Goal: Task Accomplishment & Management: Manage account settings

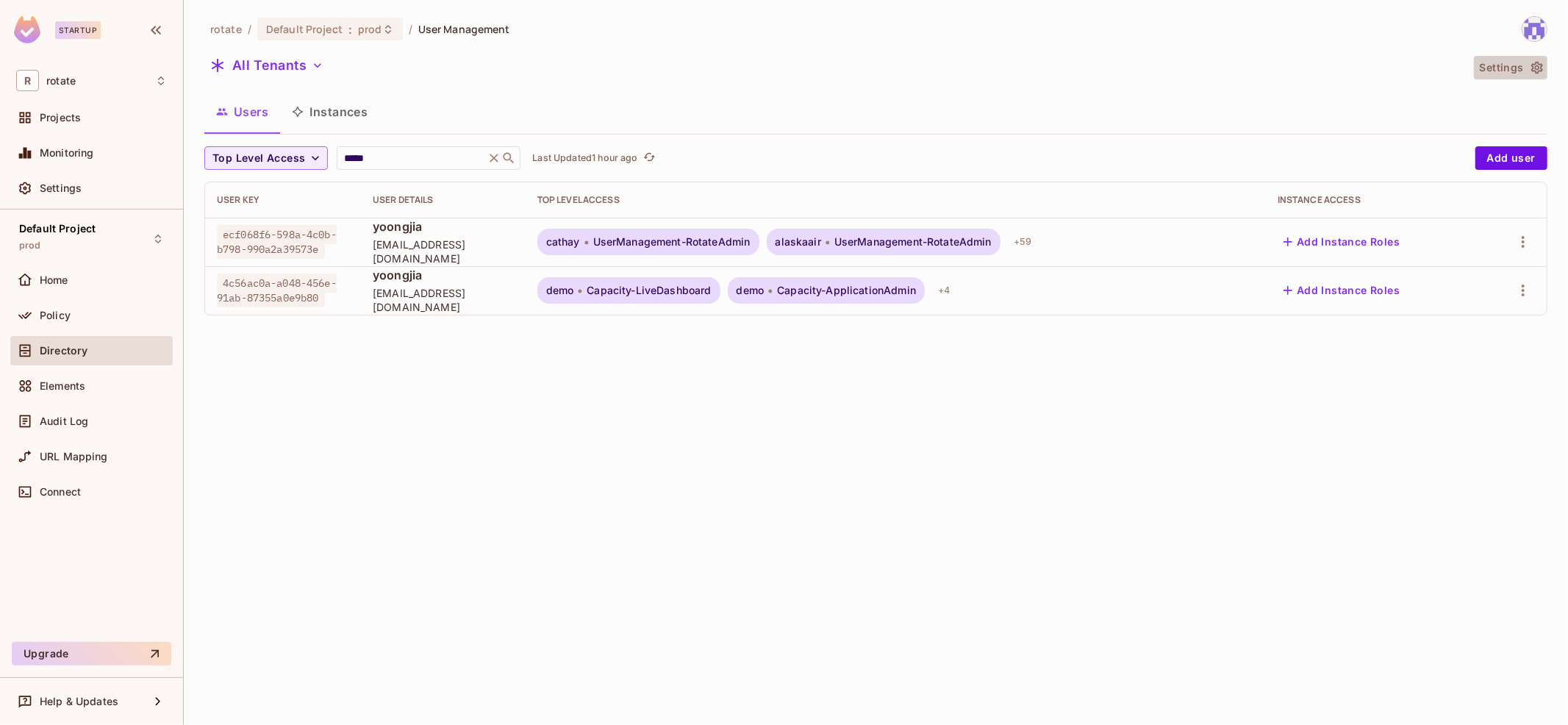
click at [1495, 62] on button "Settings" at bounding box center [1510, 68] width 73 height 24
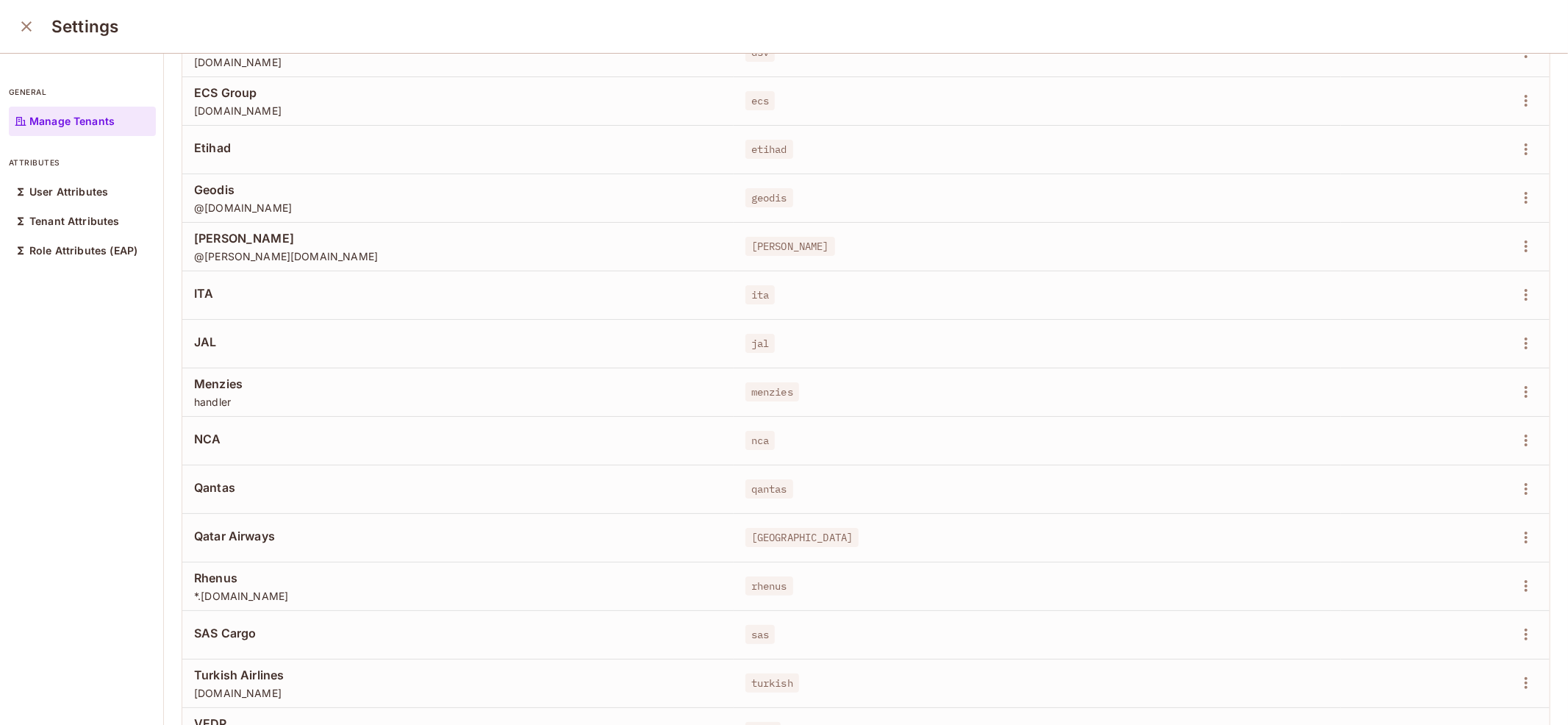
scroll to position [804, 0]
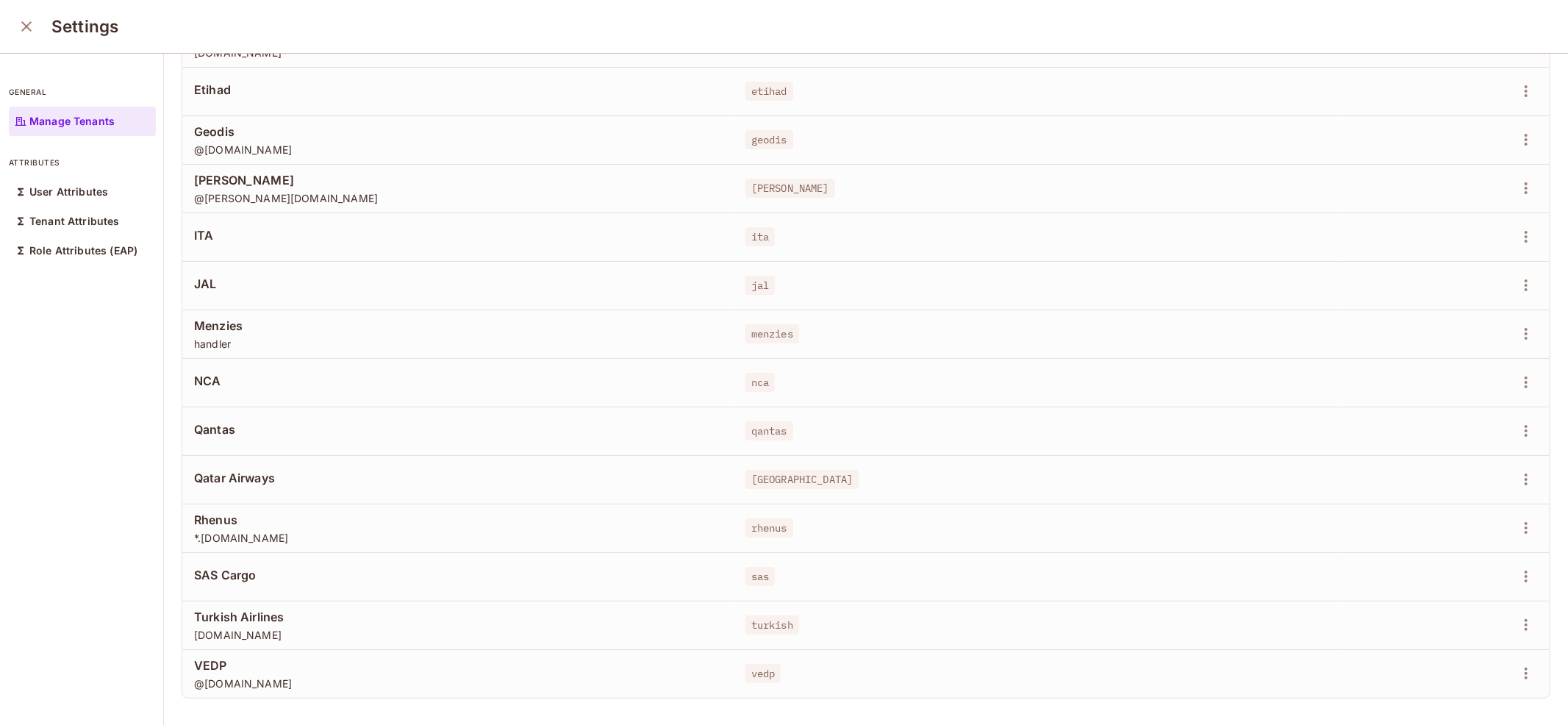
click at [24, 43] on div "Settings" at bounding box center [784, 27] width 1568 height 54
click at [24, 29] on icon "close" at bounding box center [26, 26] width 10 height 10
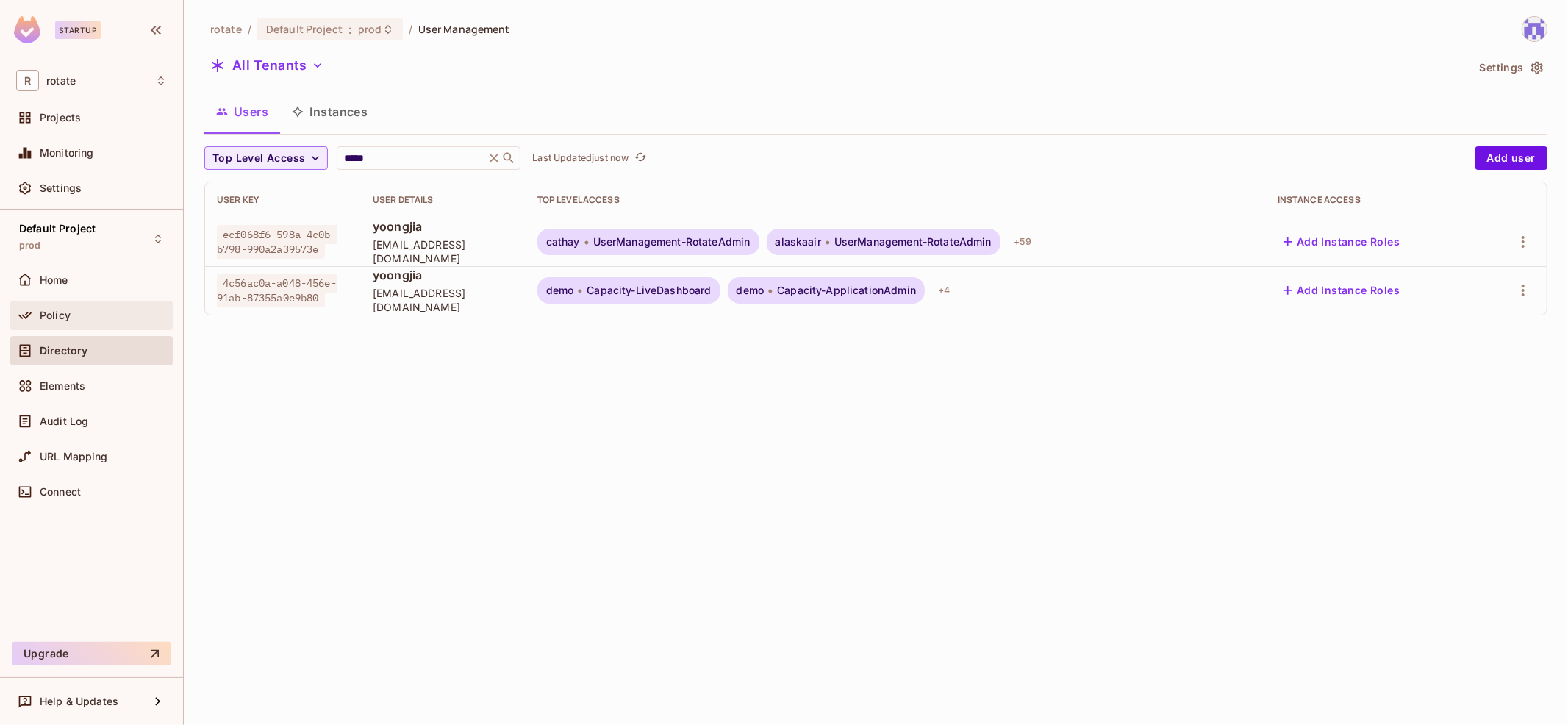
click at [117, 311] on div "Policy" at bounding box center [103, 316] width 127 height 12
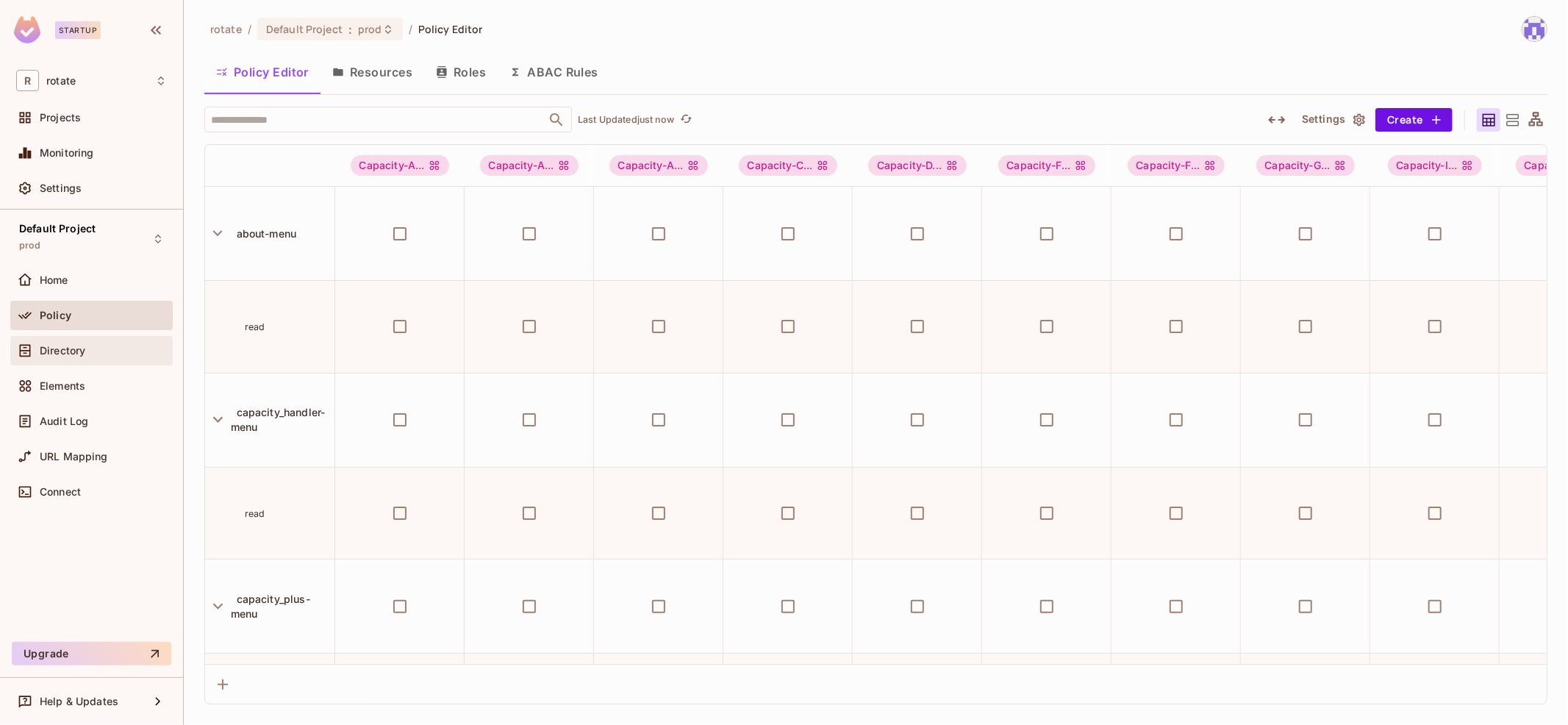
click at [110, 355] on div "Directory" at bounding box center [91, 350] width 151 height 18
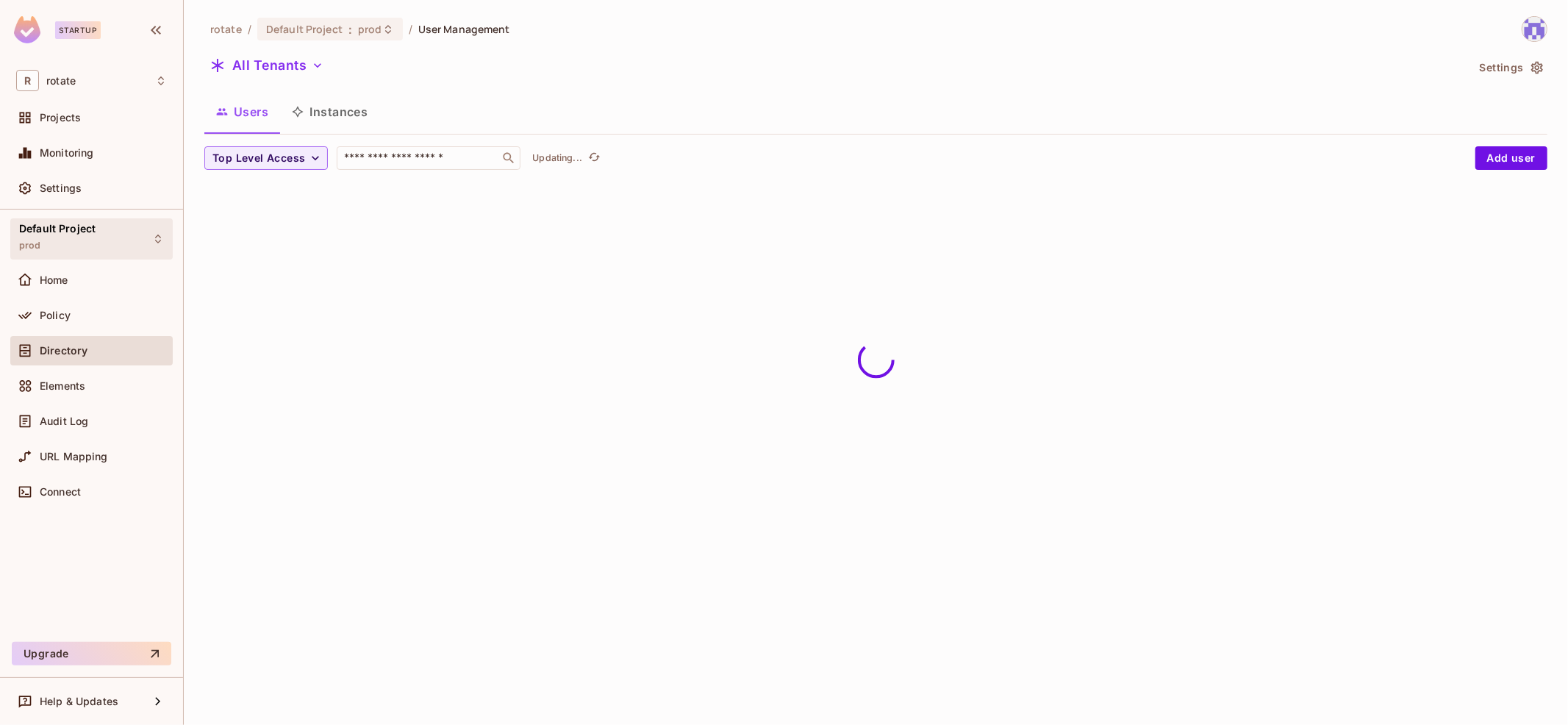
click at [101, 246] on div "Default Project prod" at bounding box center [91, 239] width 163 height 41
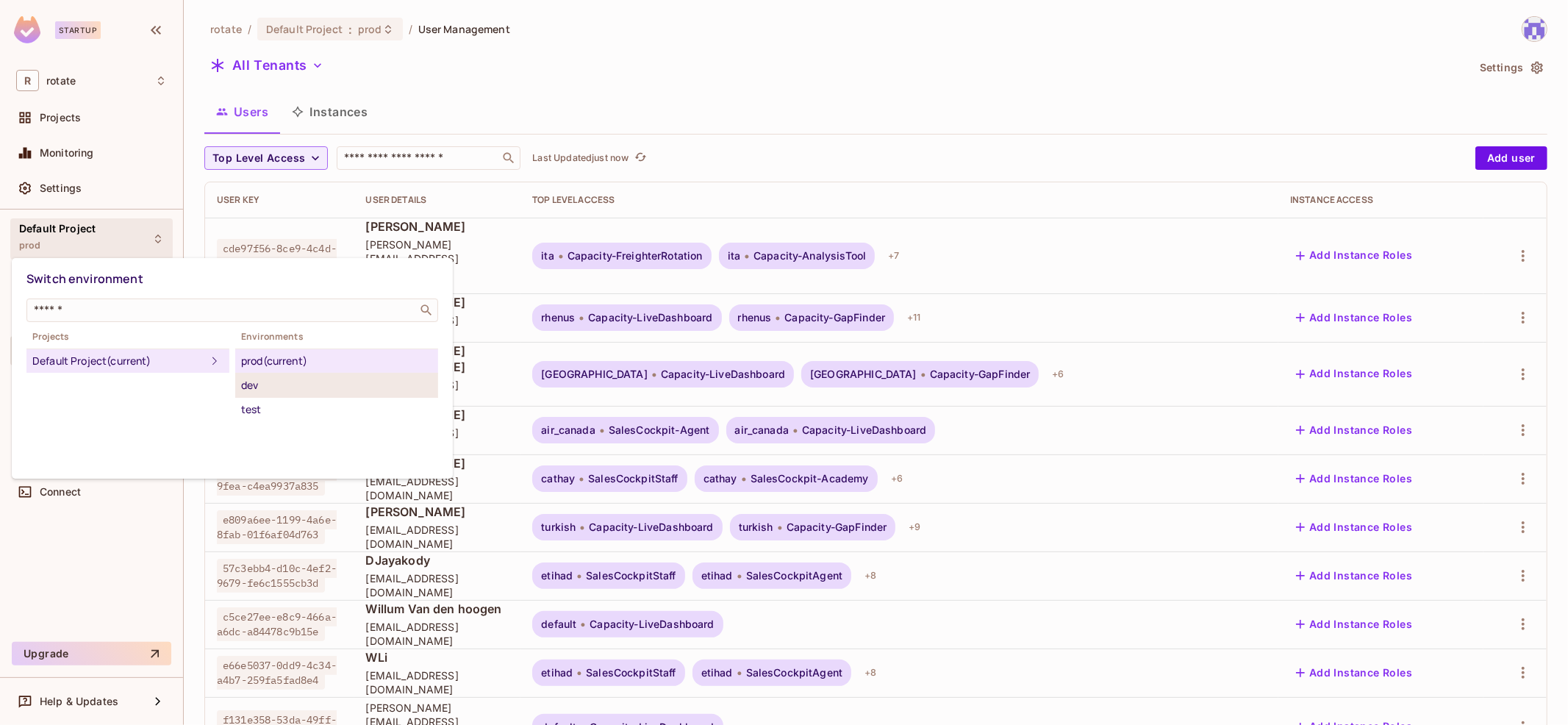
click at [288, 387] on div "dev" at bounding box center [337, 385] width 191 height 18
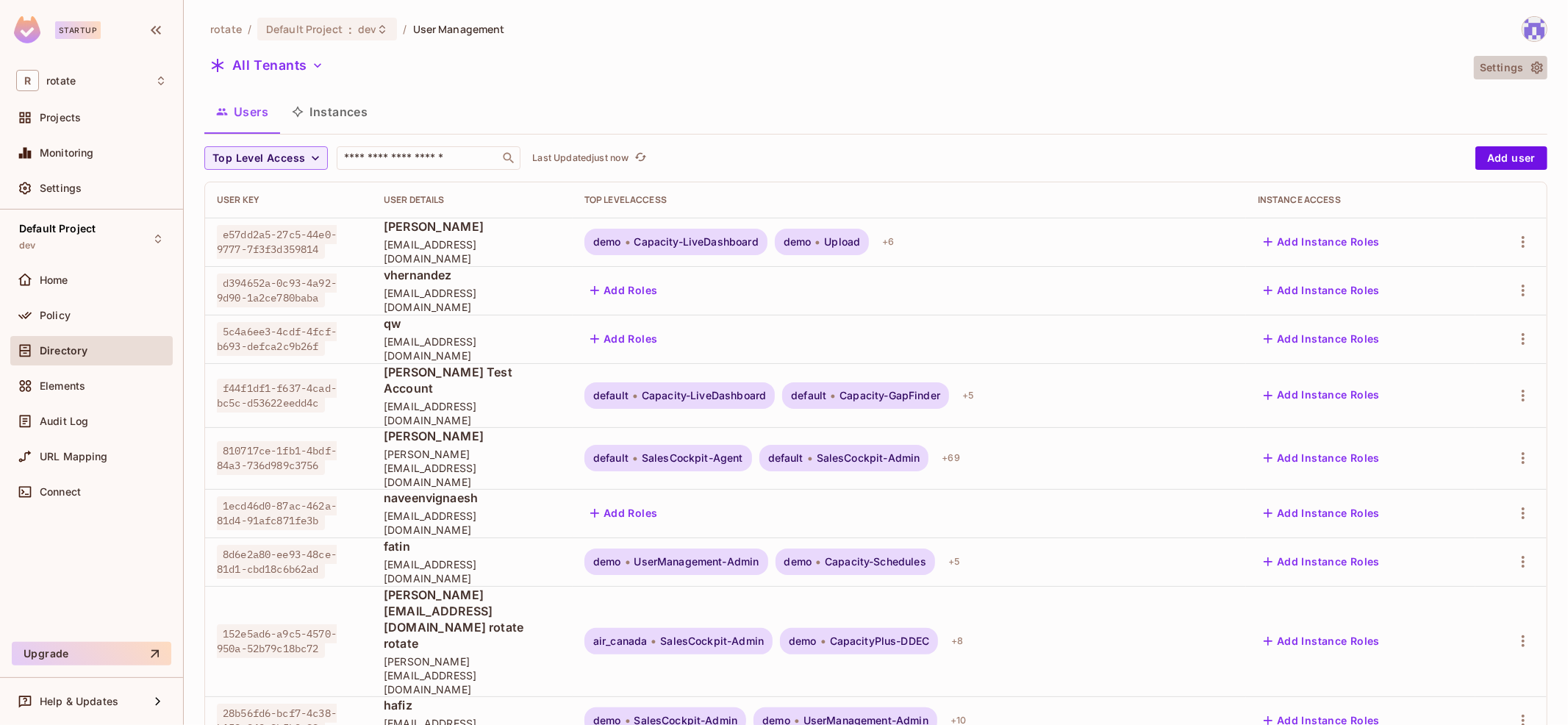
click at [1509, 72] on button "Settings" at bounding box center [1510, 68] width 73 height 24
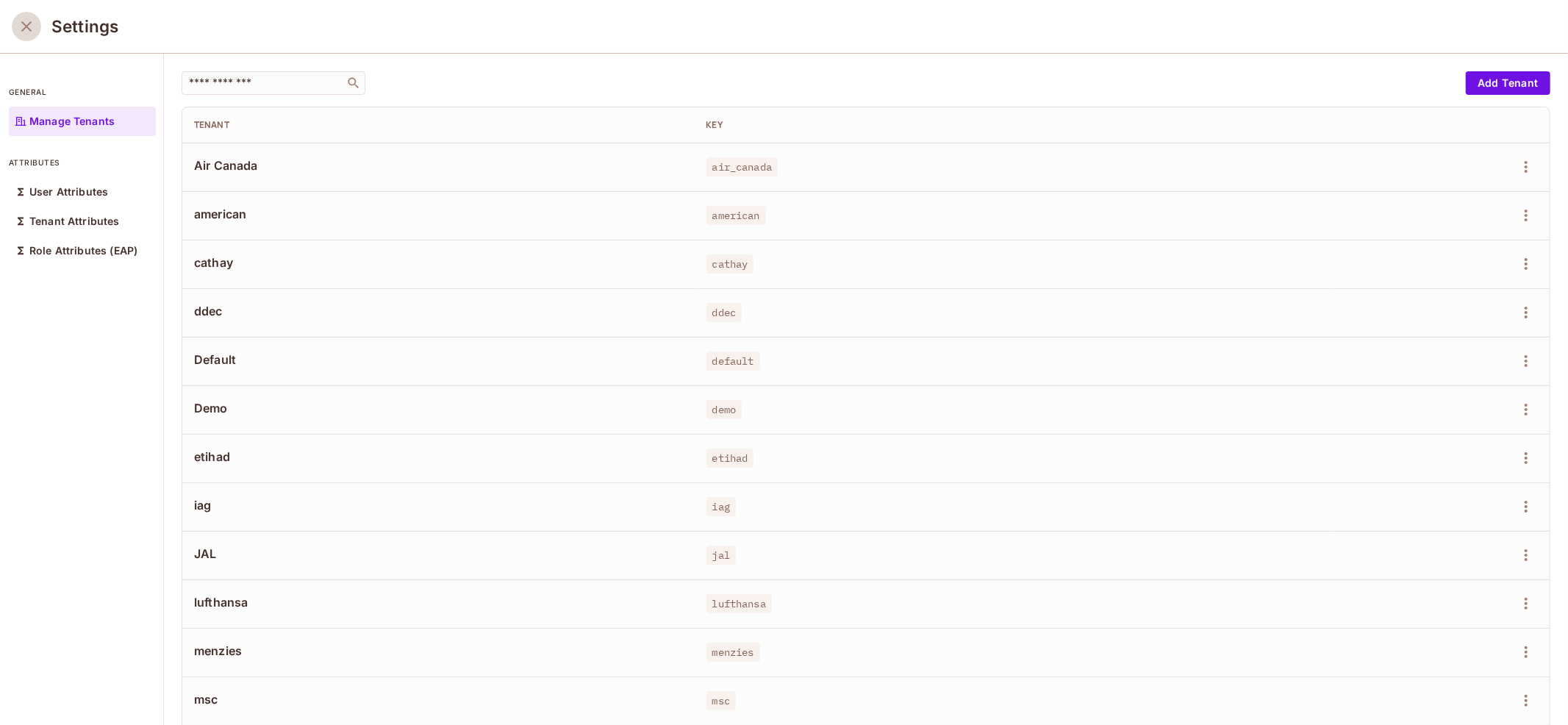
click at [38, 34] on button "close" at bounding box center [26, 26] width 30 height 30
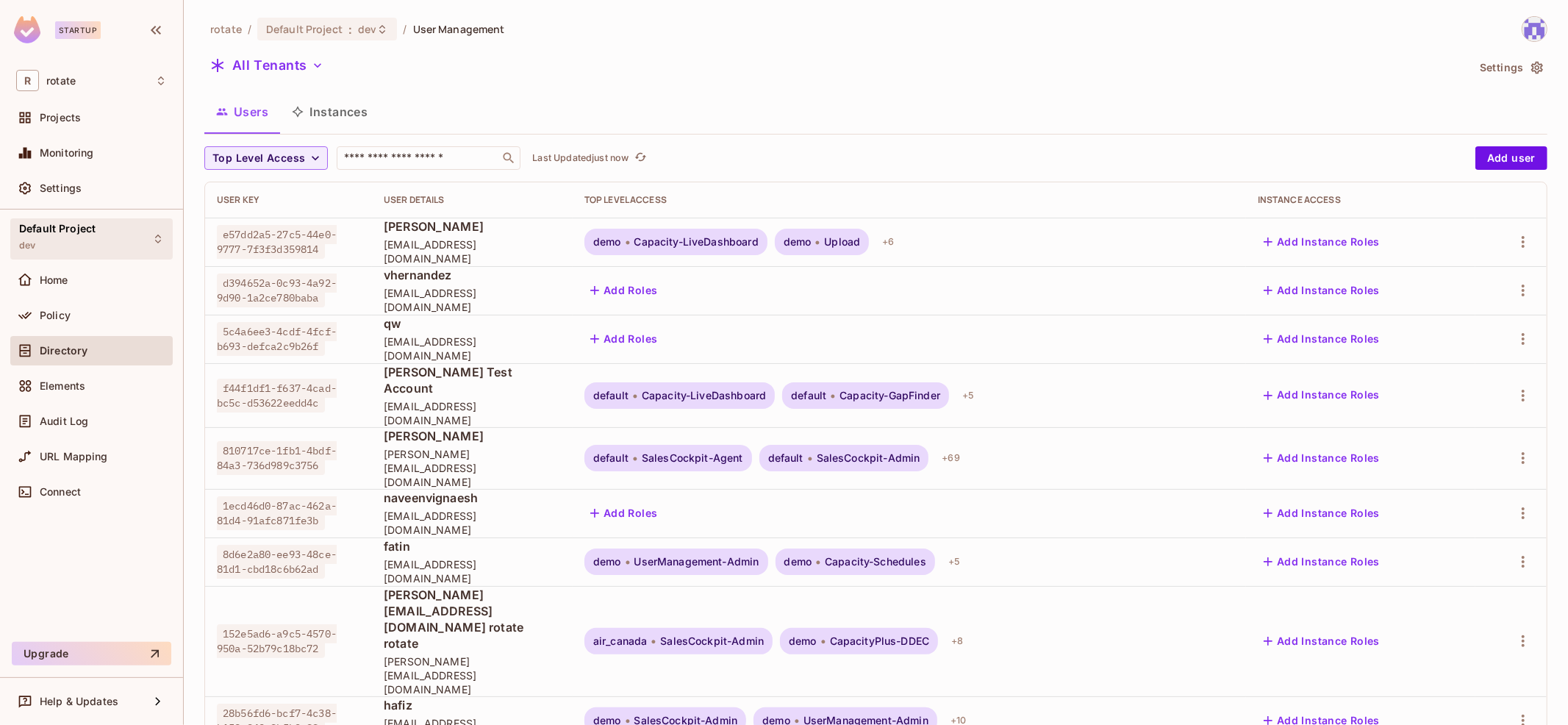
click at [132, 245] on div "Default Project dev" at bounding box center [91, 239] width 163 height 41
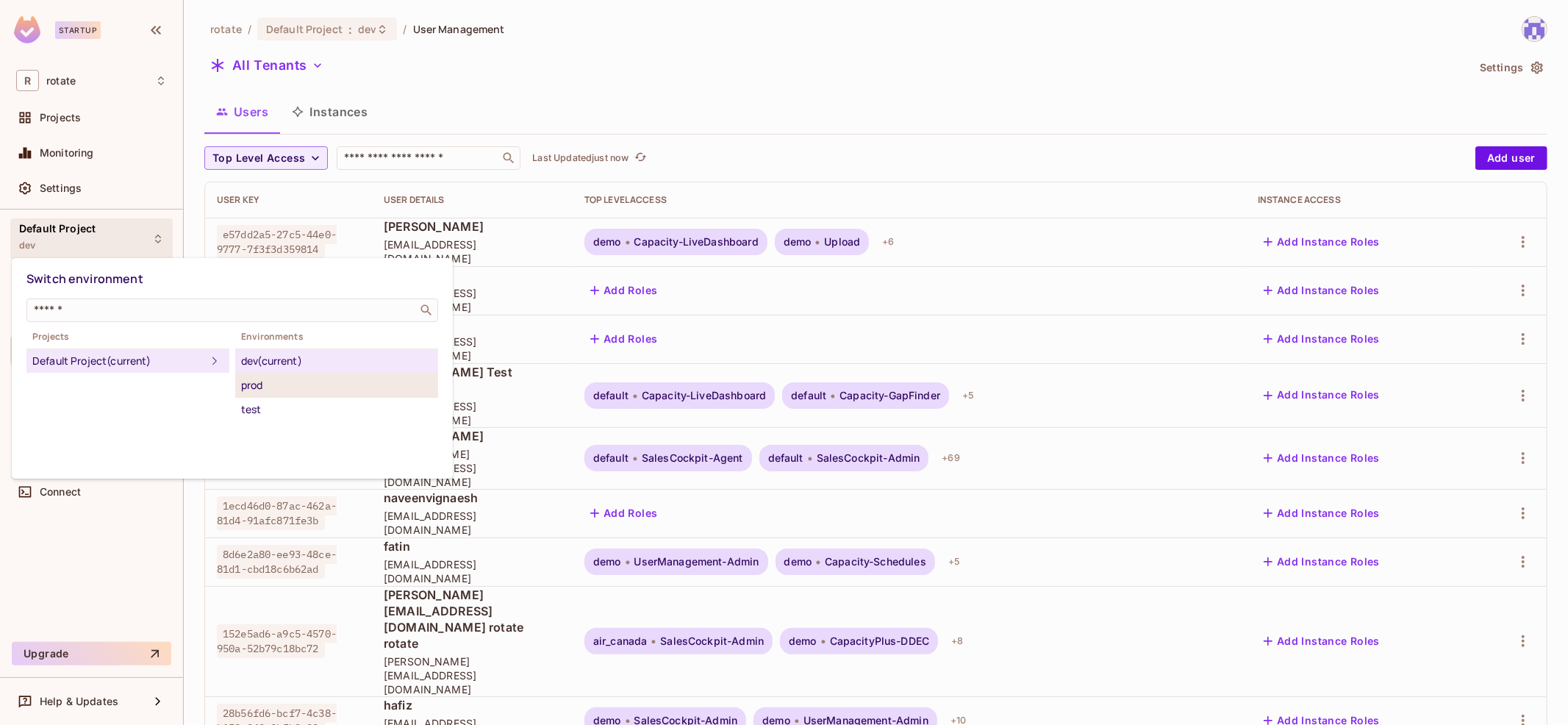
click at [362, 391] on div "prod" at bounding box center [337, 385] width 191 height 18
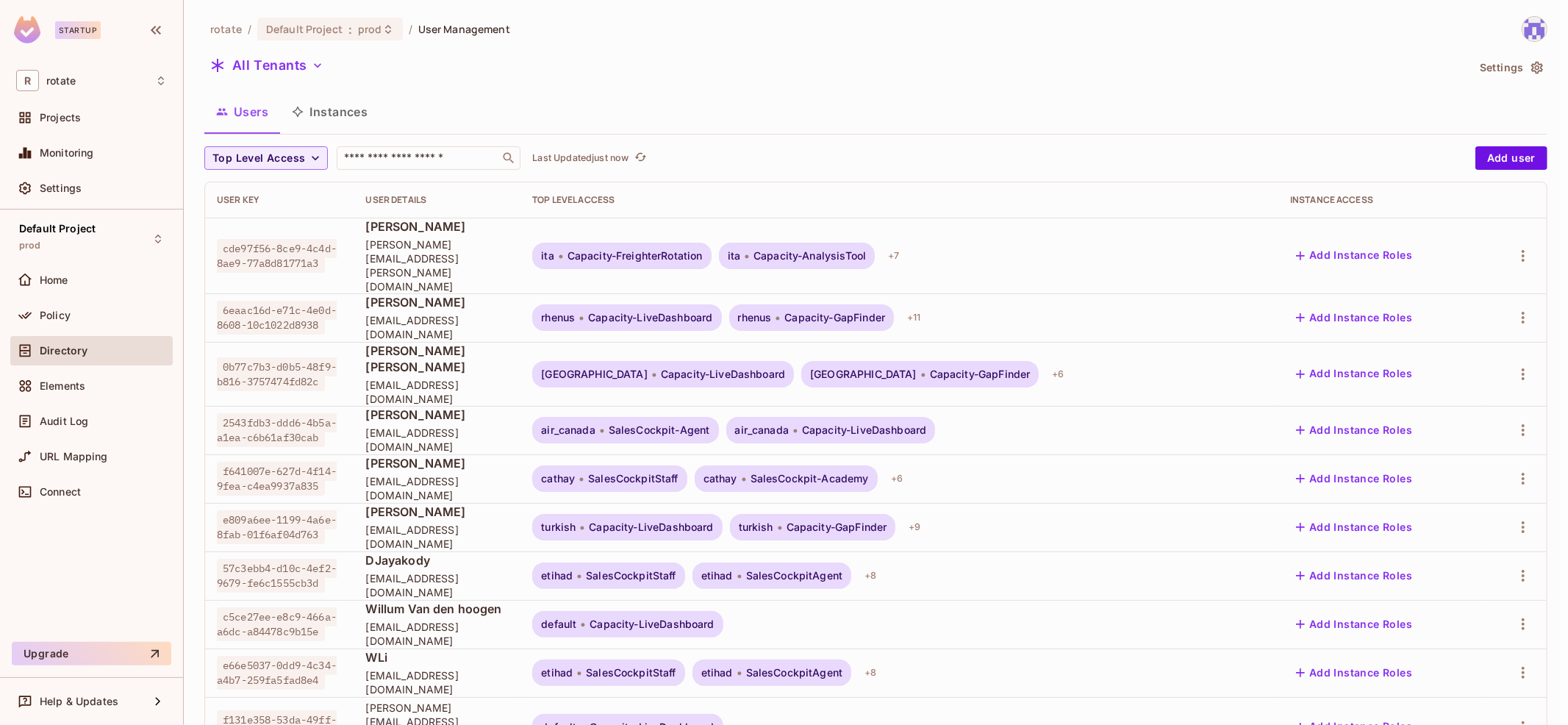
click at [1503, 65] on button "Settings" at bounding box center [1510, 68] width 73 height 24
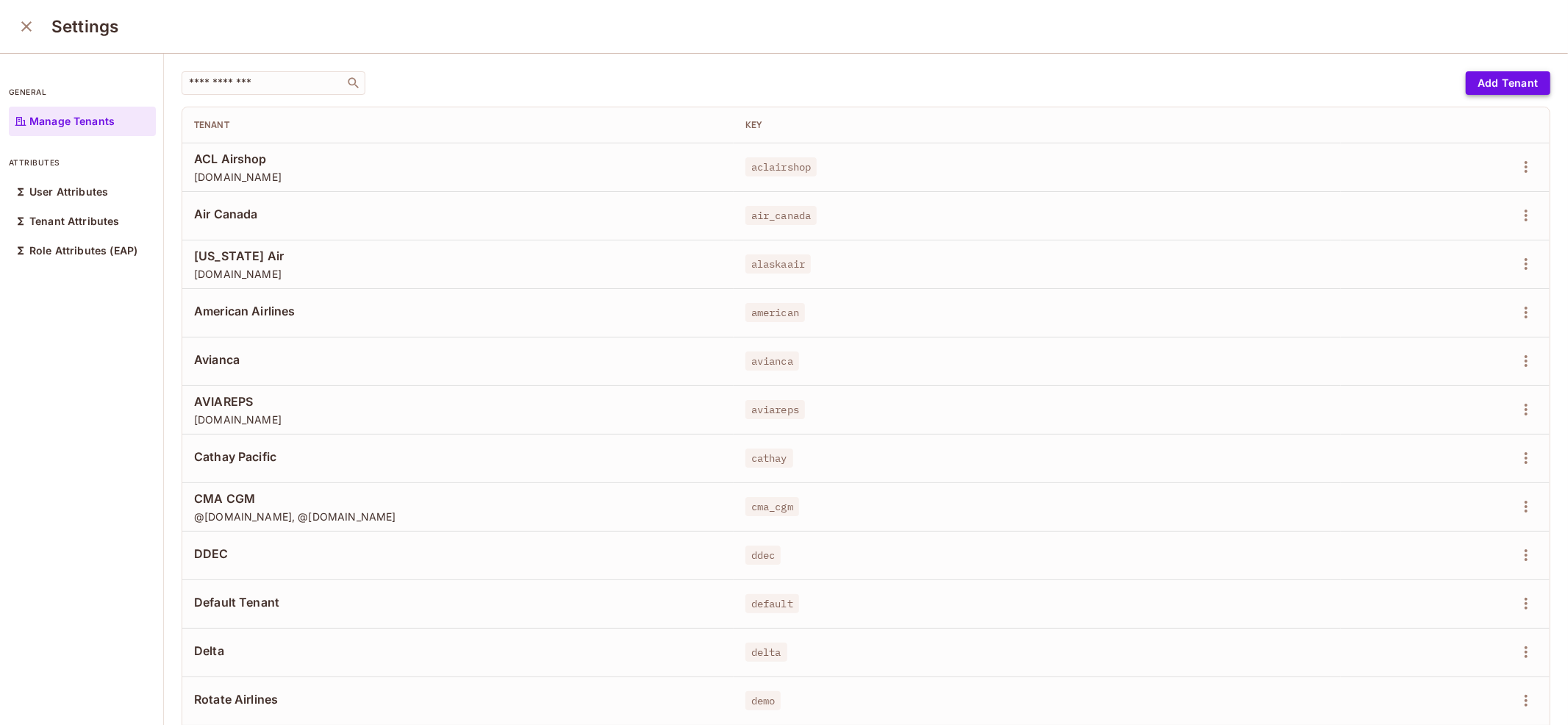
click at [1507, 81] on button "Add Tenant" at bounding box center [1508, 84] width 84 height 24
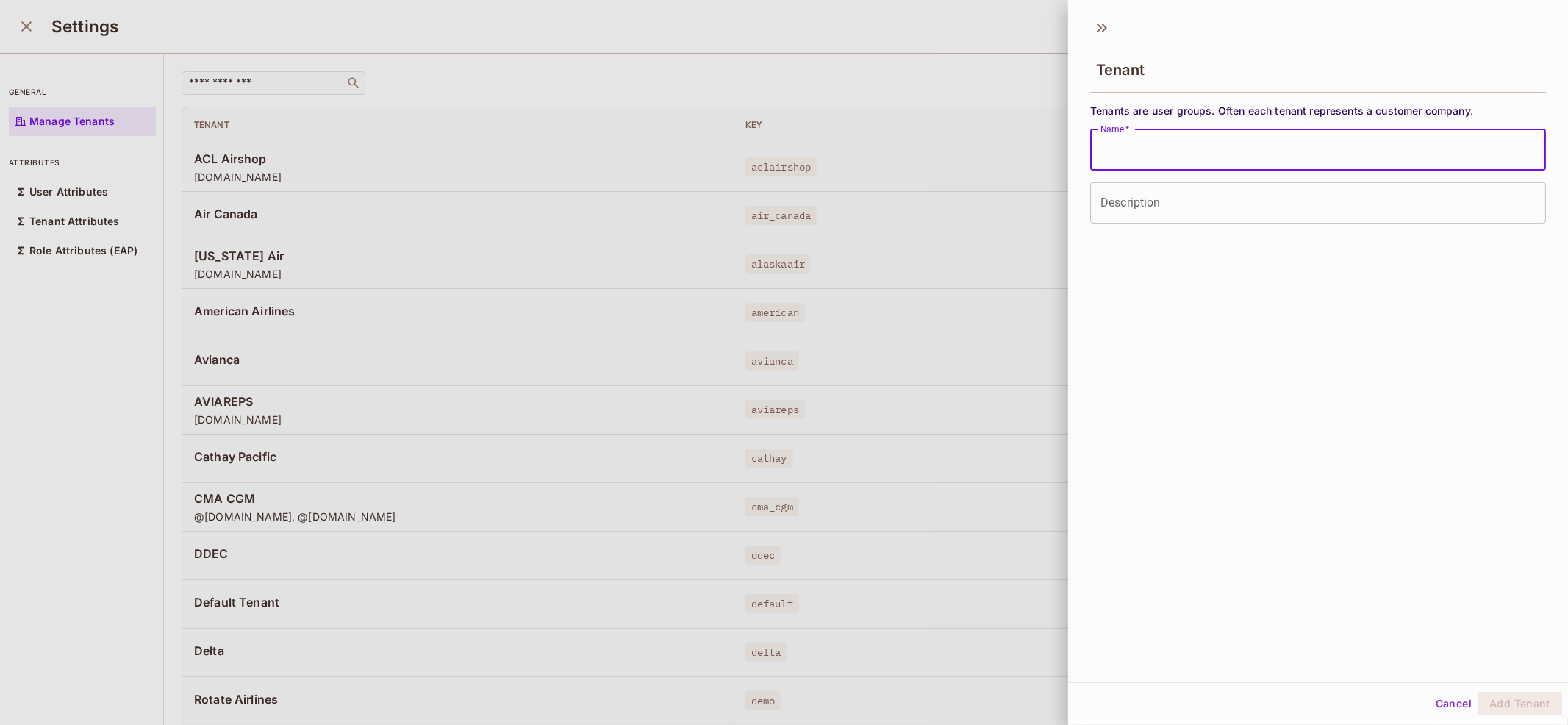
click at [1319, 143] on input "Name   *" at bounding box center [1317, 149] width 455 height 41
type input "***"
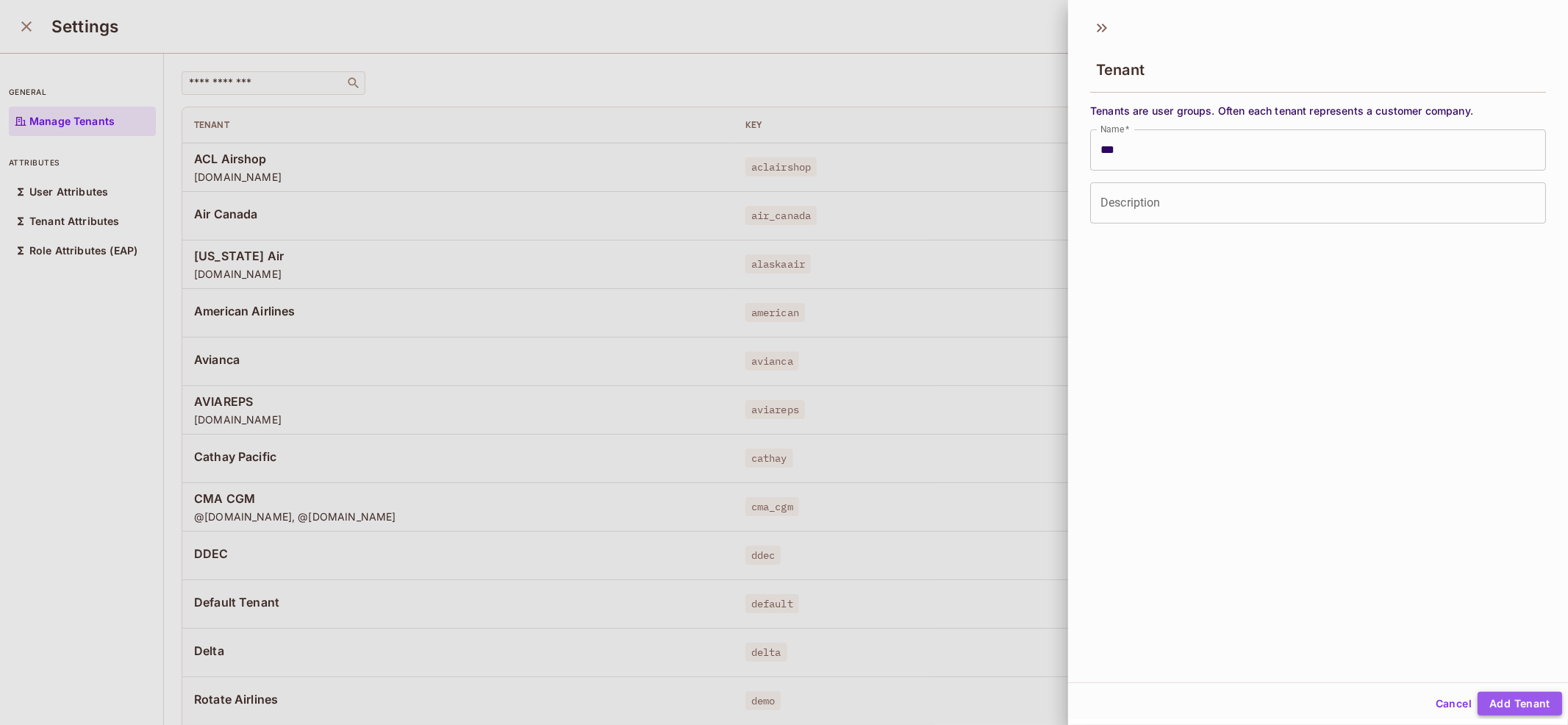
click at [1512, 695] on button "Add Tenant" at bounding box center [1520, 704] width 84 height 24
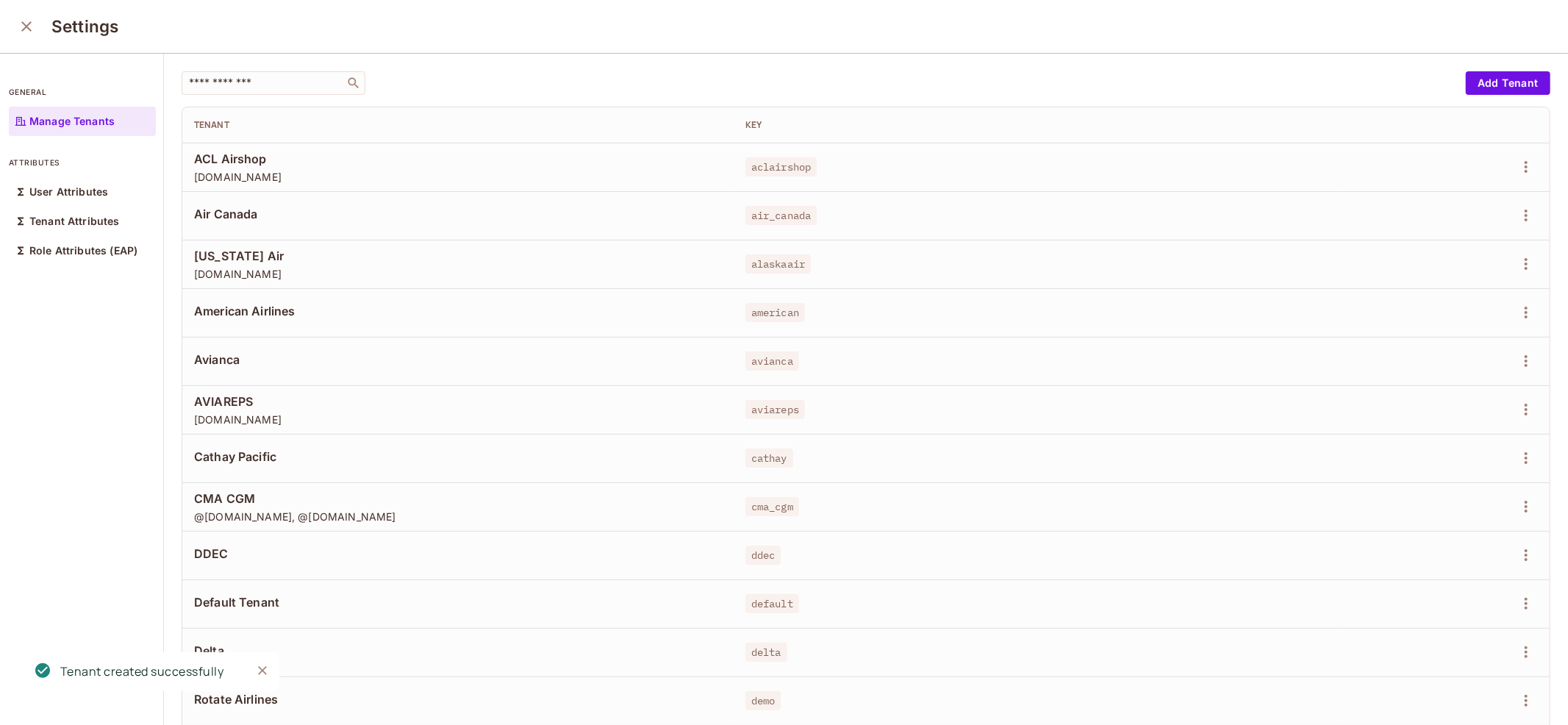
click at [24, 29] on icon "close" at bounding box center [26, 26] width 10 height 10
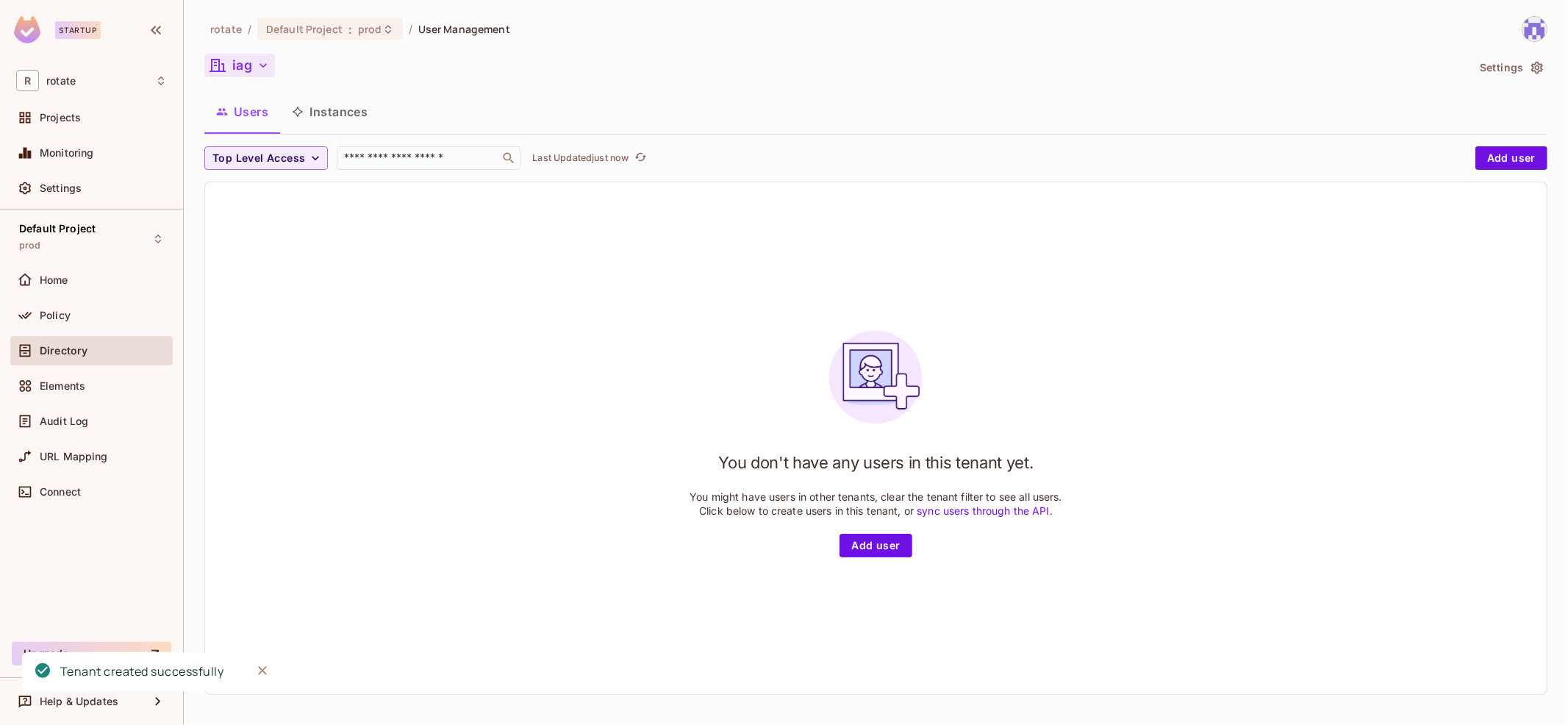
click at [244, 60] on button "iag" at bounding box center [240, 66] width 71 height 24
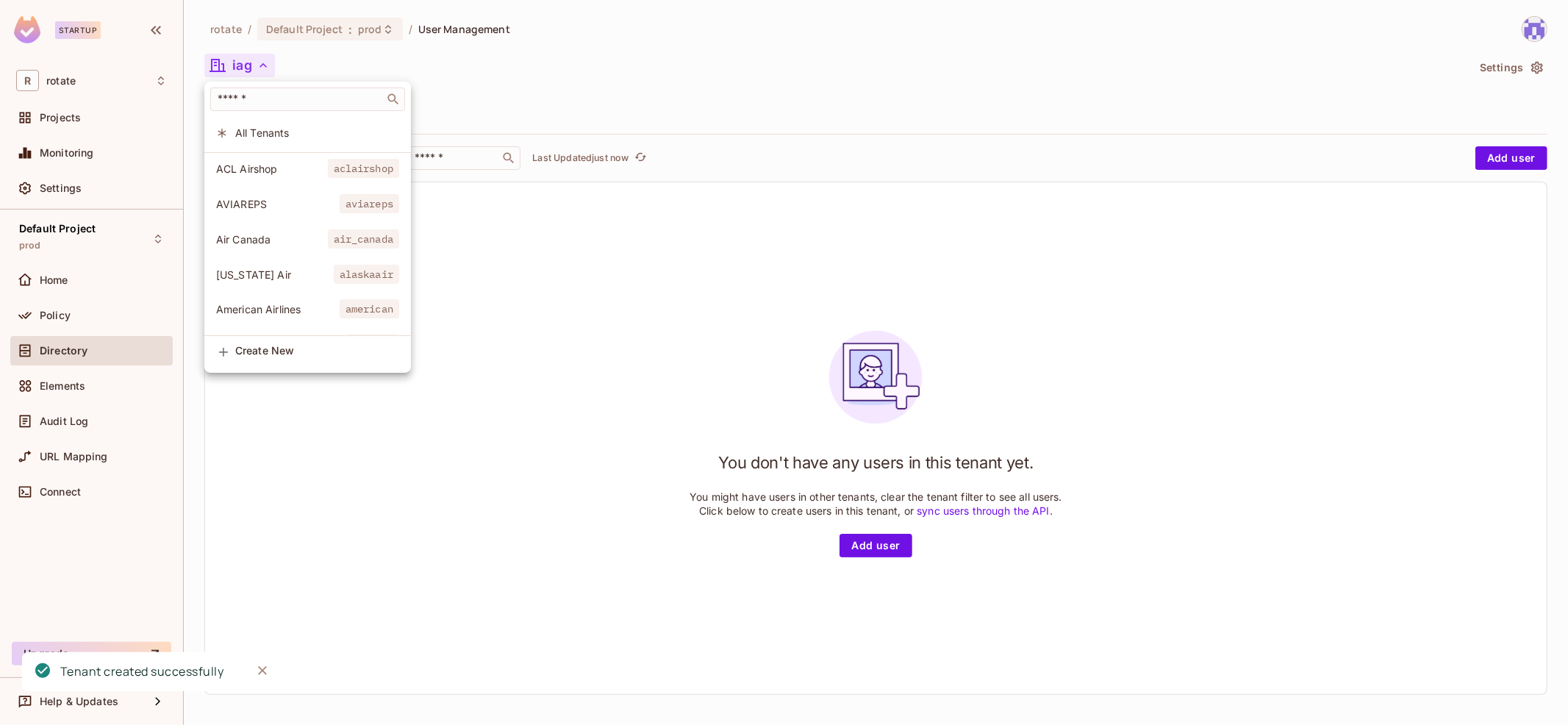
click at [311, 141] on li "All Tenants" at bounding box center [307, 133] width 207 height 31
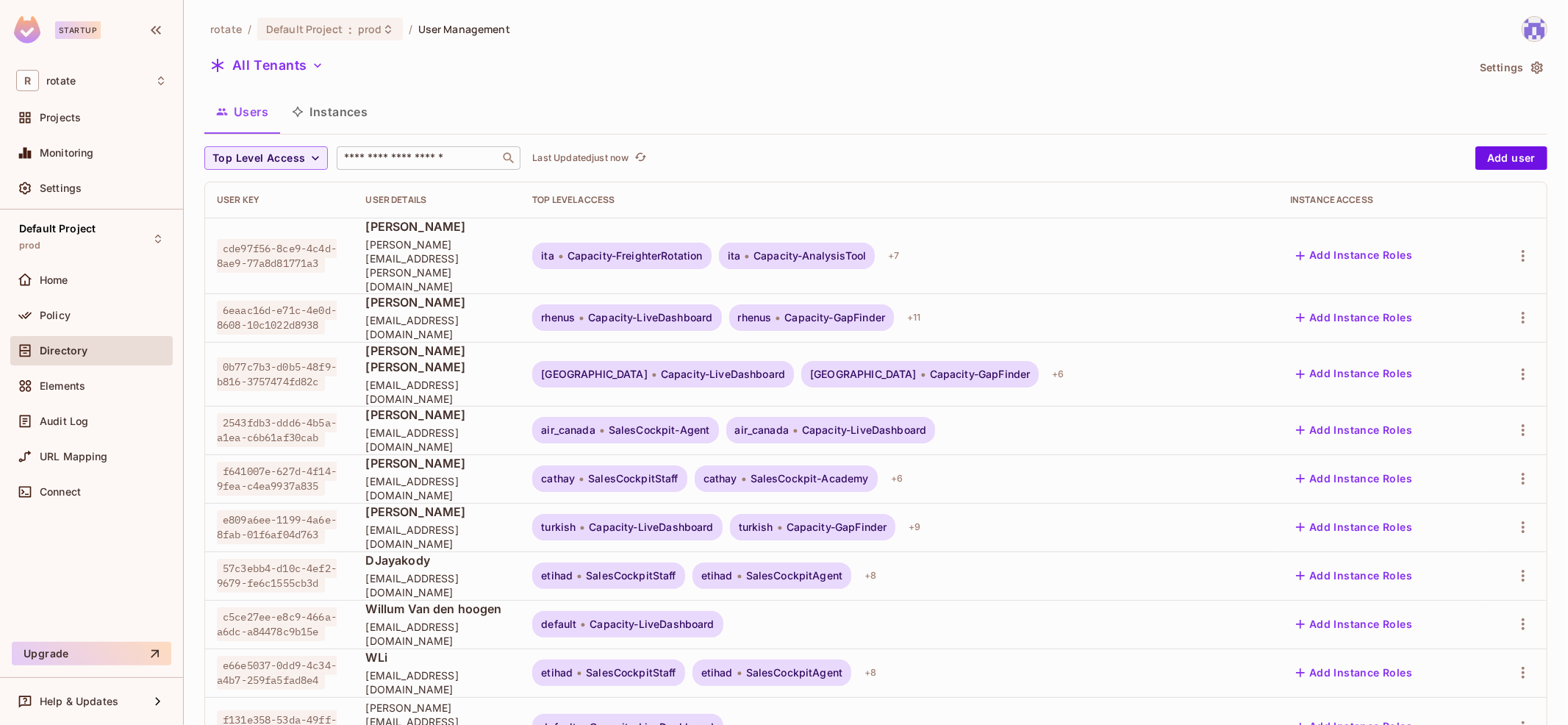
click at [413, 163] on input "text" at bounding box center [418, 158] width 154 height 14
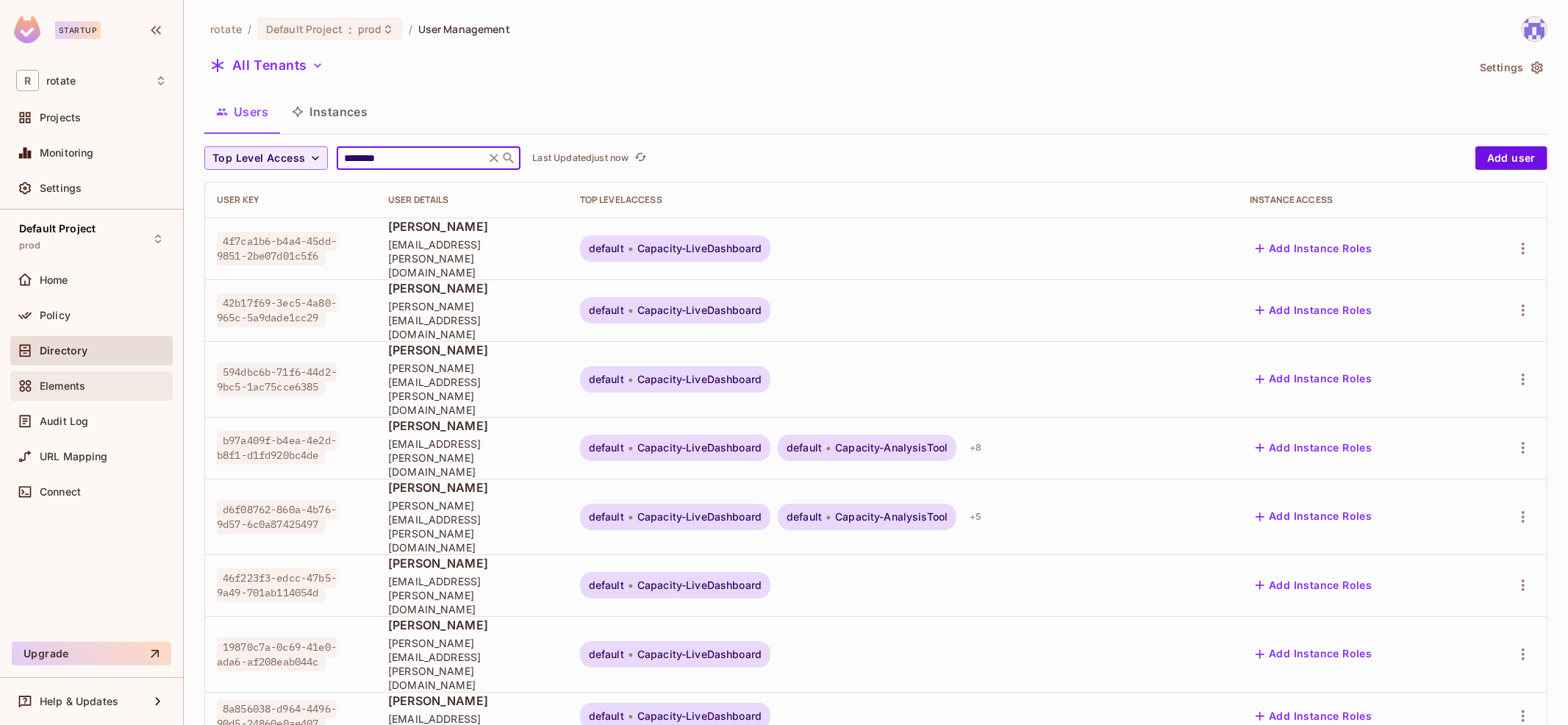
type input "********"
click at [95, 381] on div "Elements" at bounding box center [103, 387] width 127 height 12
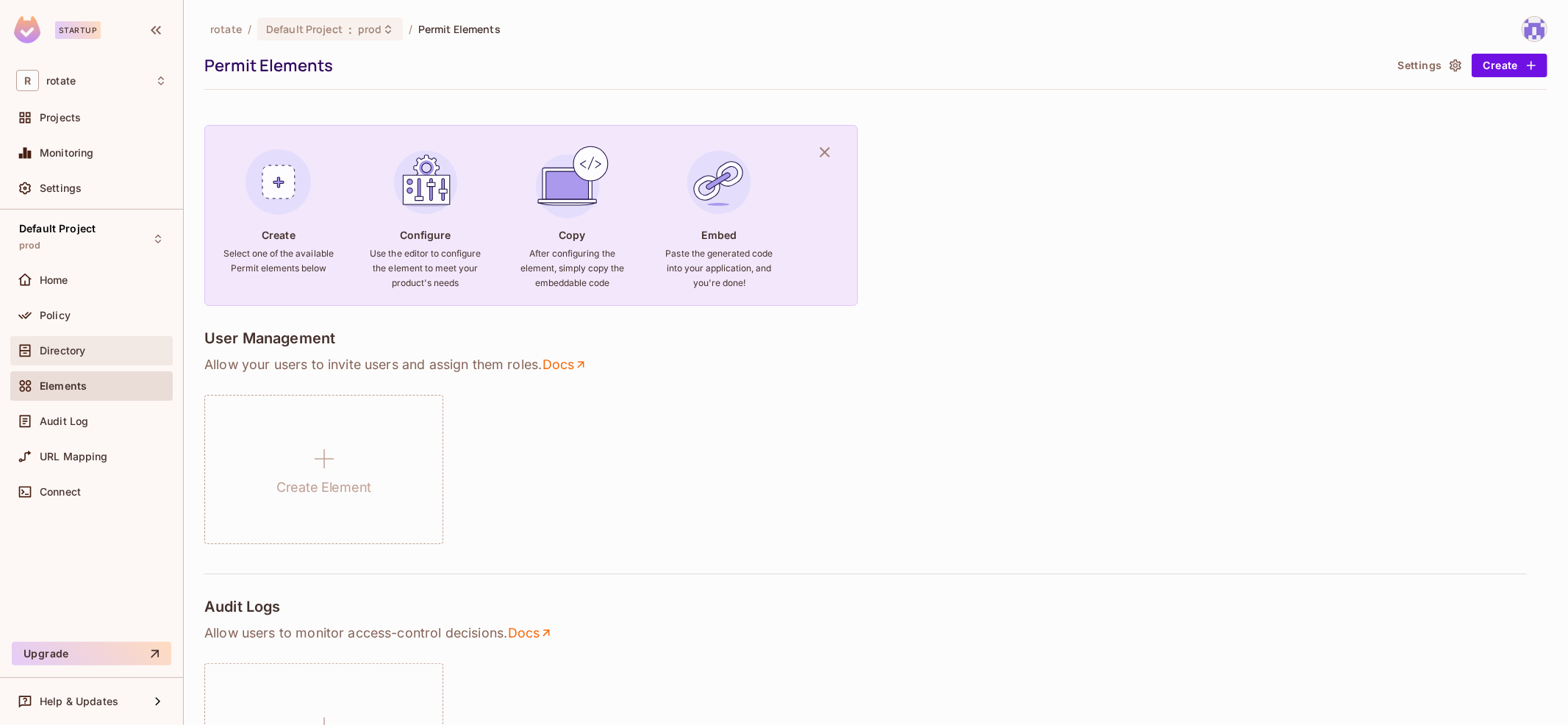
click at [127, 350] on div "Directory" at bounding box center [103, 351] width 127 height 12
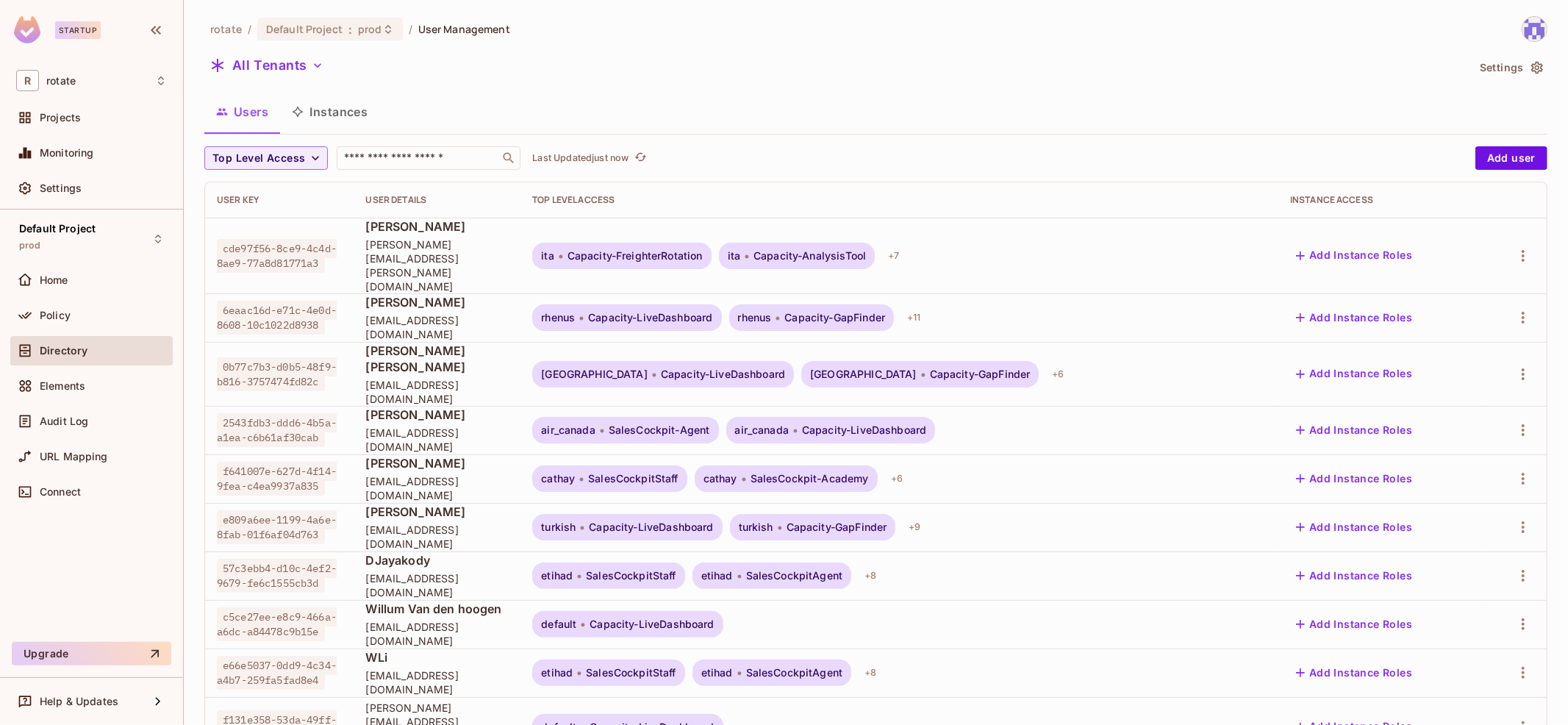
click at [1530, 83] on div "rotate / Default Project : prod / User Management All Tenants Settings Users In…" at bounding box center [876, 551] width 1343 height 1071
click at [1515, 68] on button "Settings" at bounding box center [1510, 68] width 73 height 24
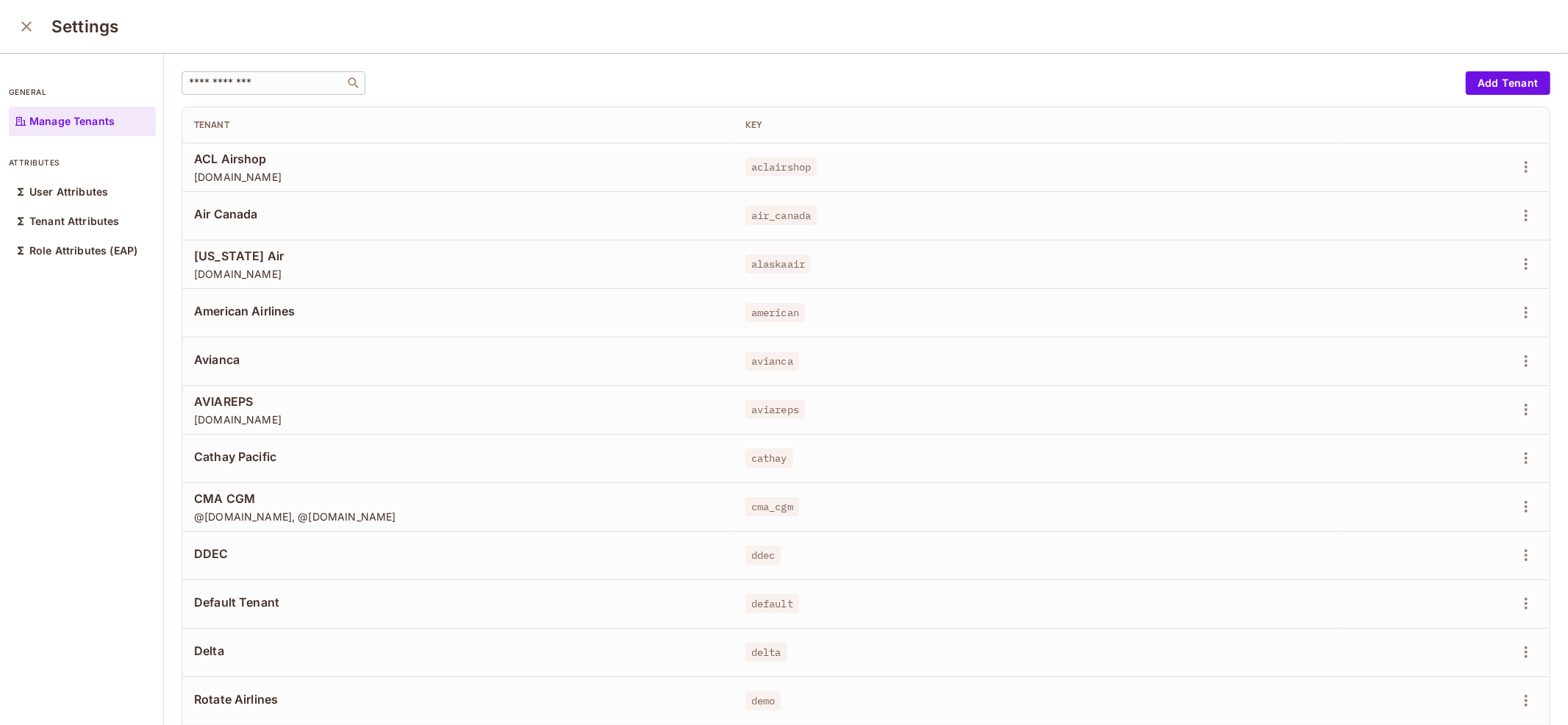
click at [268, 83] on input "text" at bounding box center [262, 83] width 154 height 14
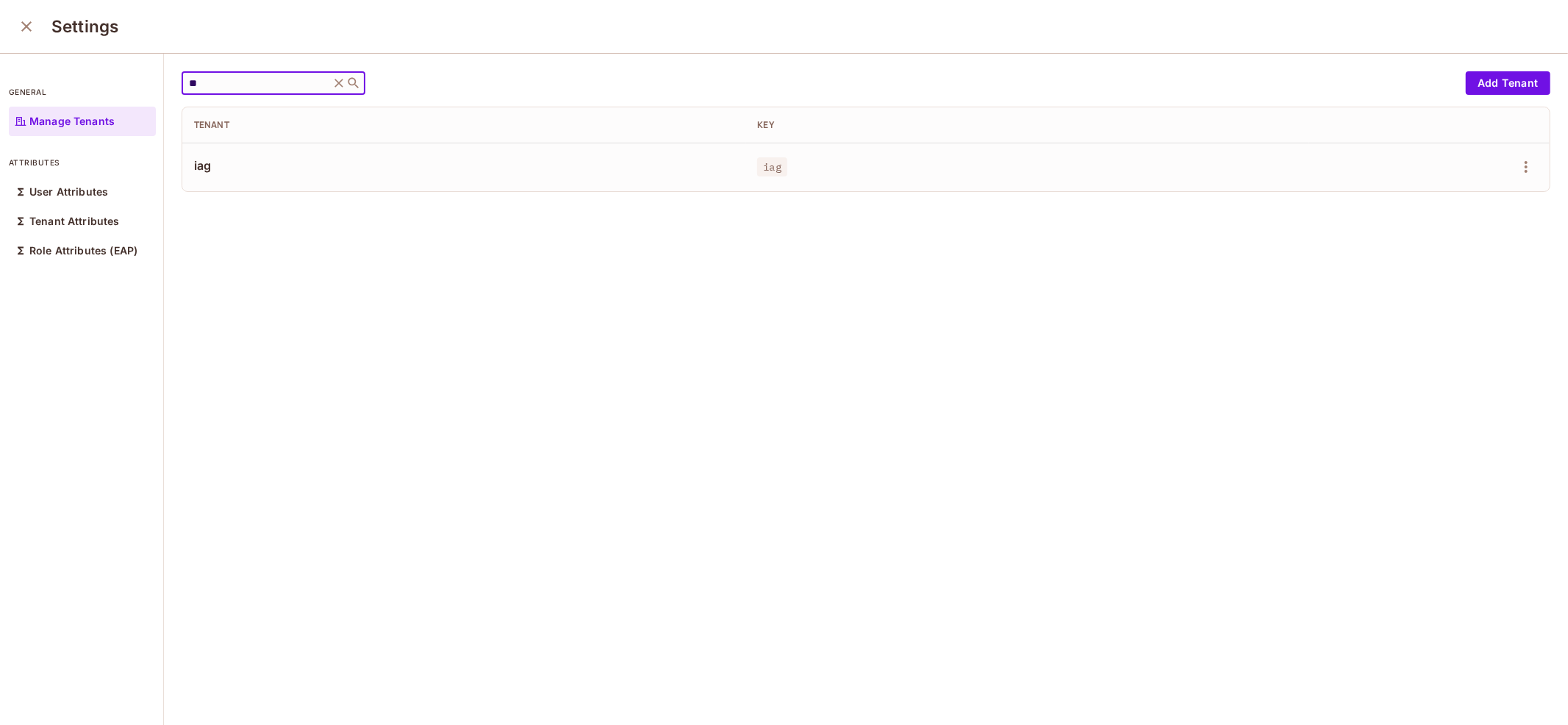
type input "*"
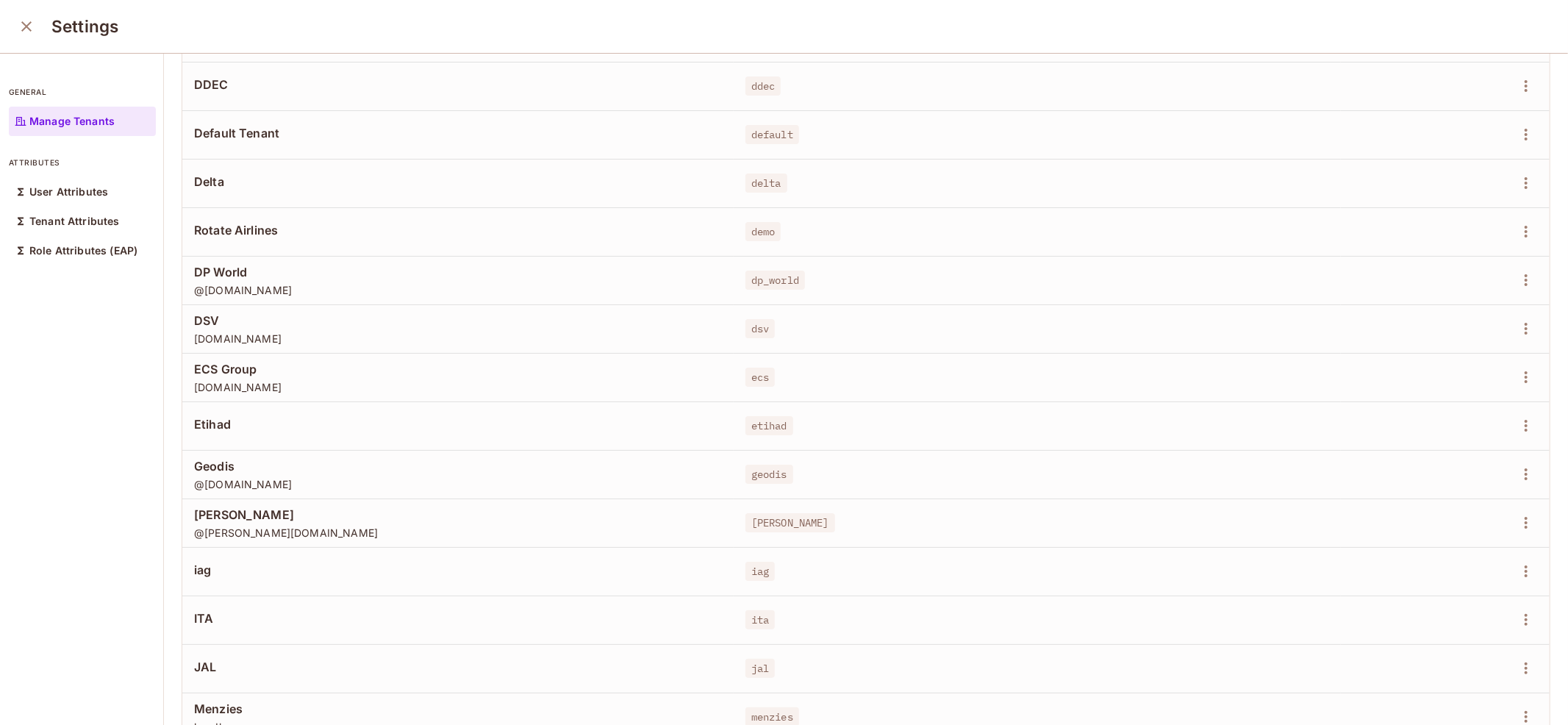
scroll to position [658, 0]
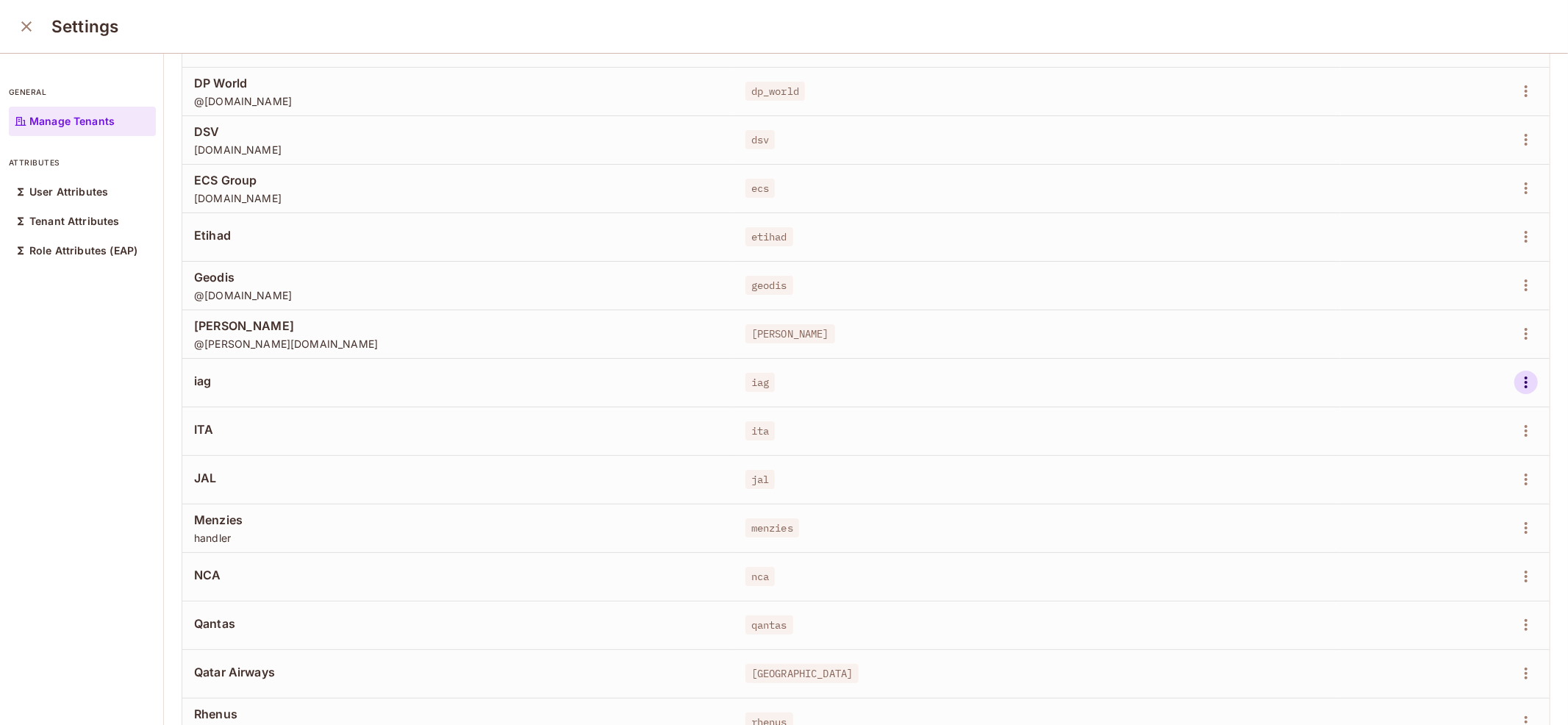
click at [1527, 382] on icon "button" at bounding box center [1526, 382] width 18 height 18
click at [1478, 422] on li "Edit" at bounding box center [1463, 414] width 130 height 32
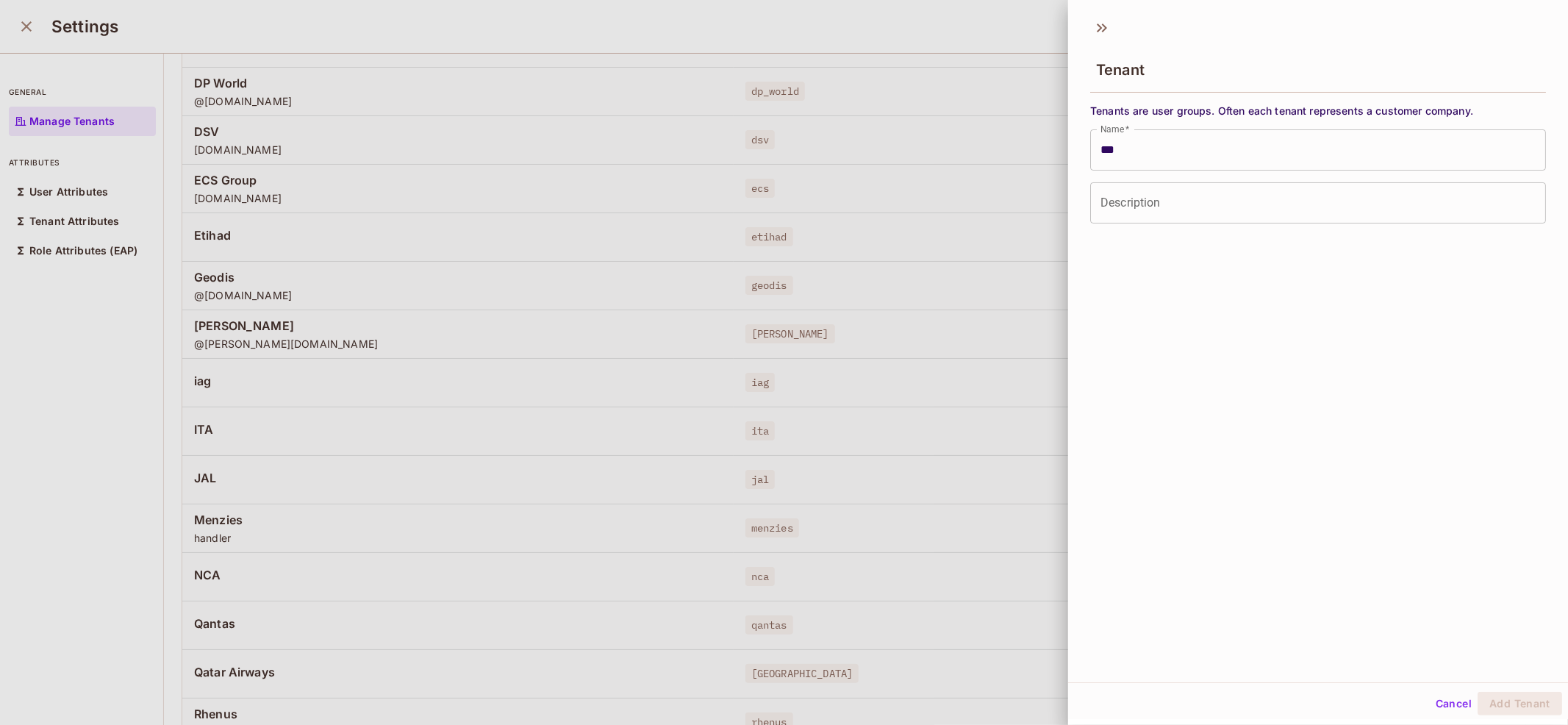
click at [1188, 153] on input "***" at bounding box center [1317, 149] width 455 height 41
drag, startPoint x: 1188, startPoint y: 153, endPoint x: 1041, endPoint y: 153, distance: 147.0
click at [1041, 153] on div "Tenant Tenants are user groups. Often each tenant represents a customer company…" at bounding box center [784, 362] width 1568 height 725
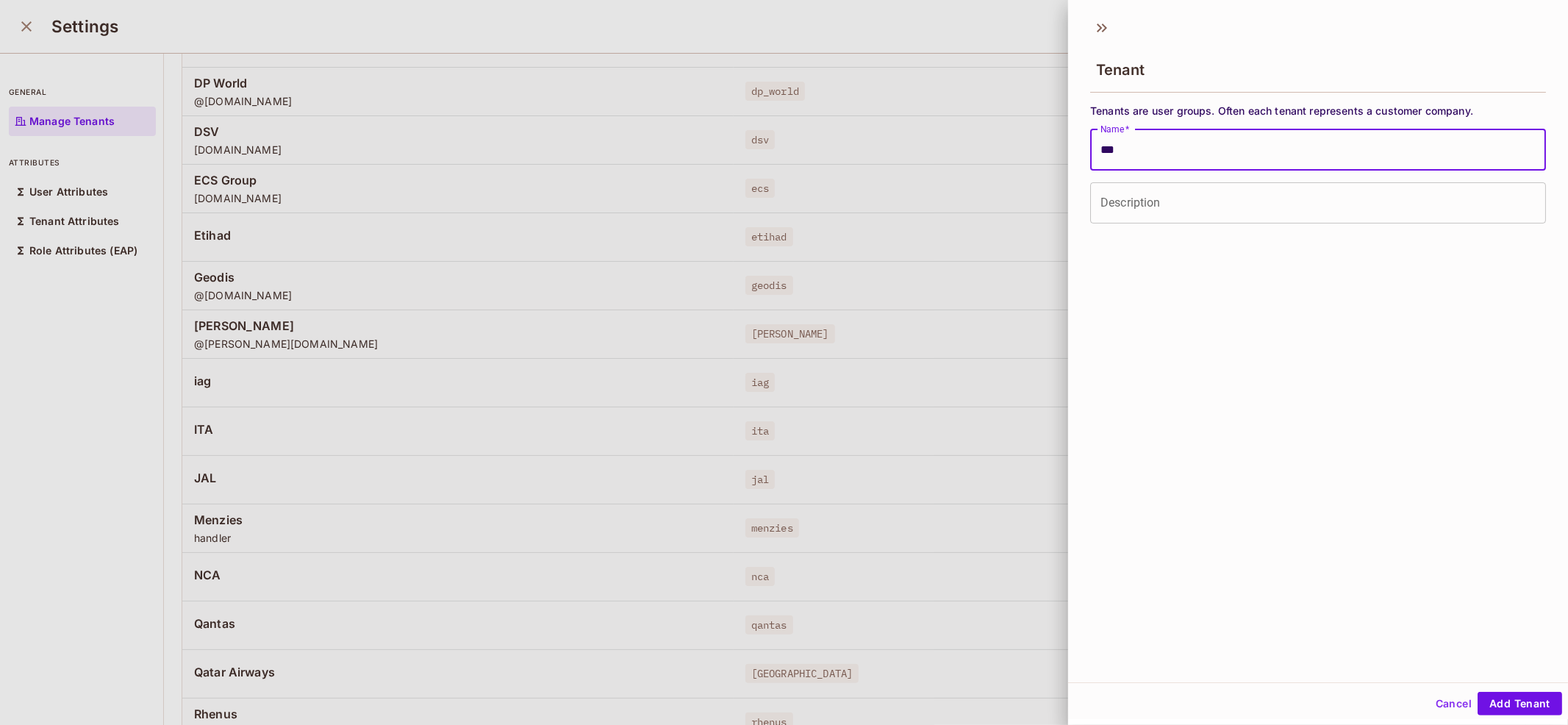
type input "***"
click at [1361, 339] on div "Tenant Tenants are user groups. Often each tenant represents a customer company…" at bounding box center [1317, 346] width 500 height 673
click at [1418, 198] on input "Description" at bounding box center [1317, 203] width 455 height 41
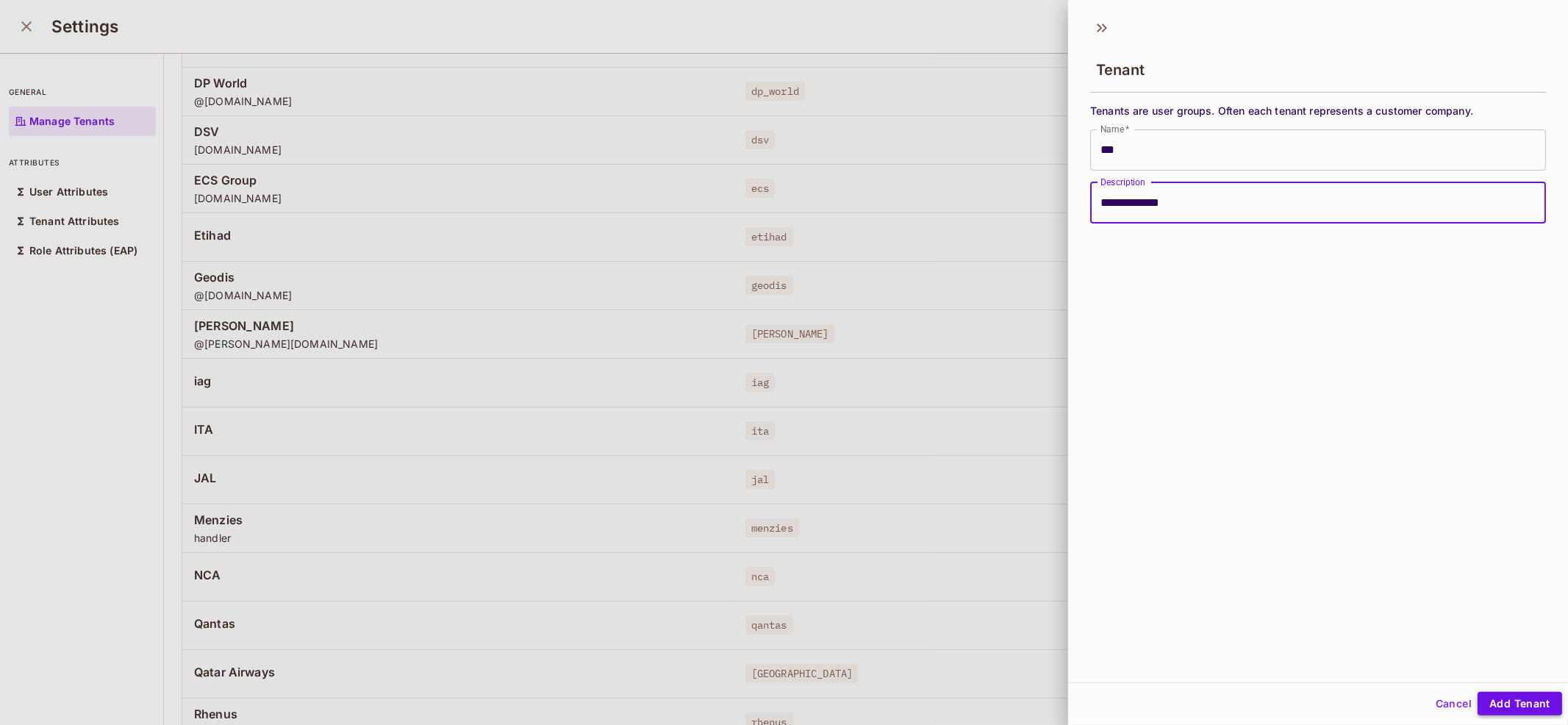
type input "**********"
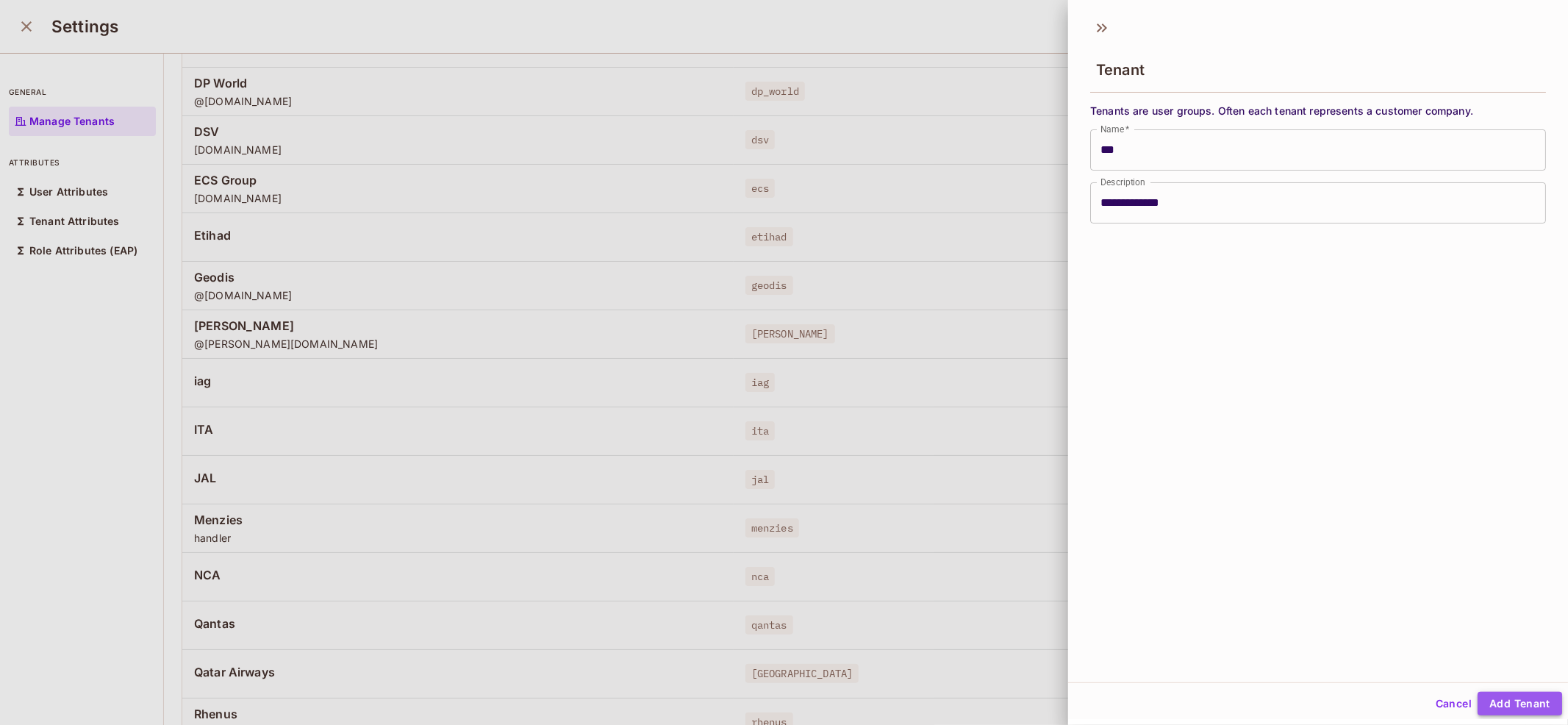
click at [1519, 708] on button "Add Tenant" at bounding box center [1520, 704] width 84 height 24
type input "***"
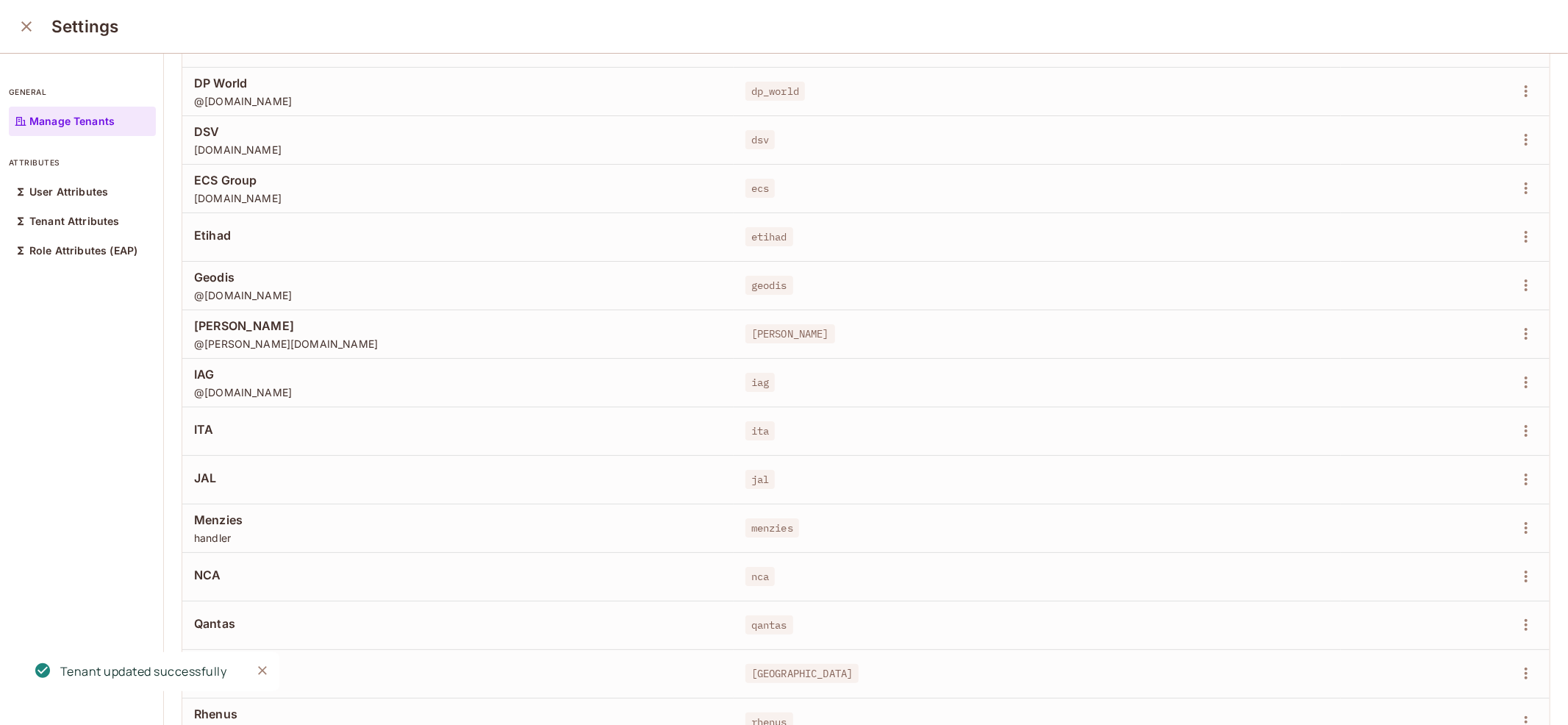
click at [32, 30] on icon "close" at bounding box center [26, 26] width 18 height 18
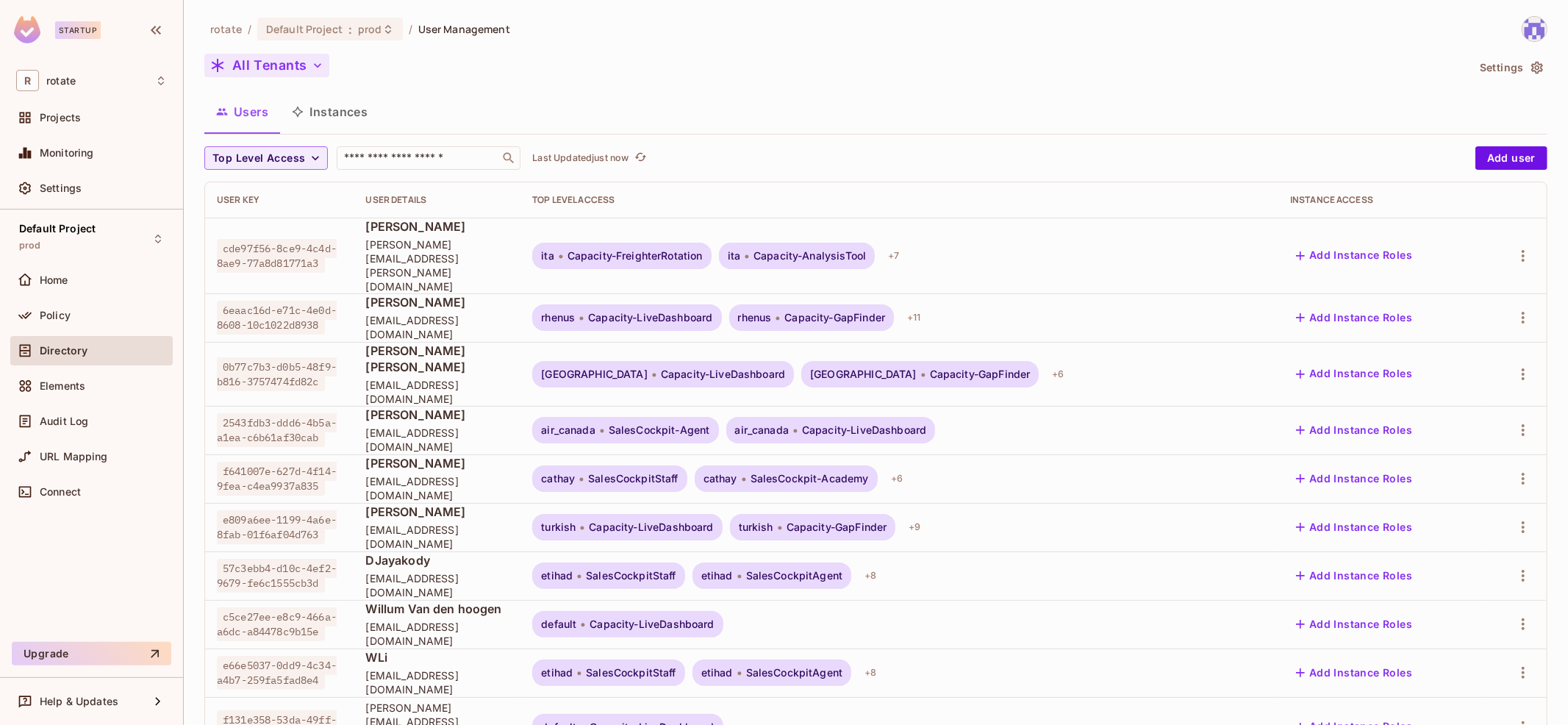
click at [274, 69] on button "All Tenants" at bounding box center [267, 66] width 125 height 24
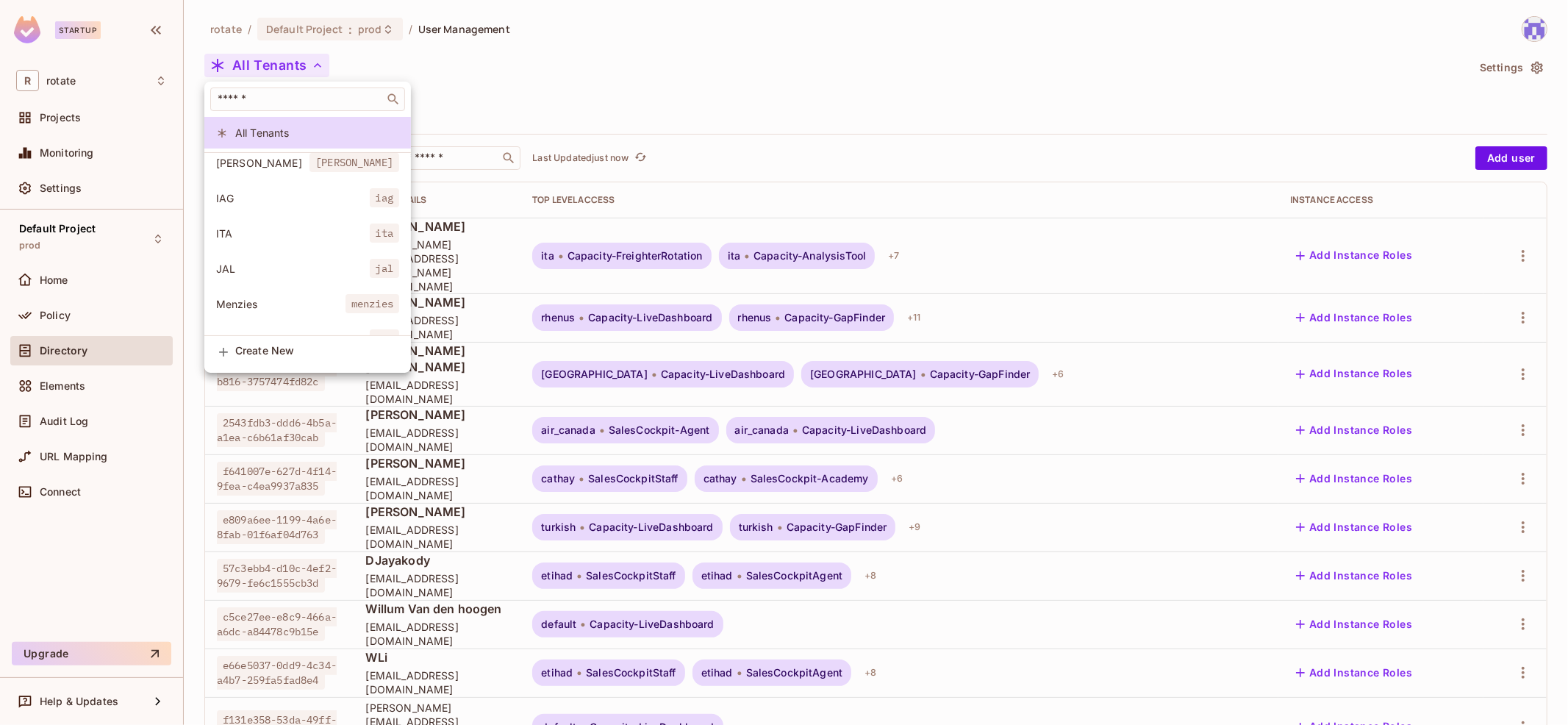
scroll to position [570, 0]
click at [283, 193] on span "IAG" at bounding box center [293, 197] width 154 height 14
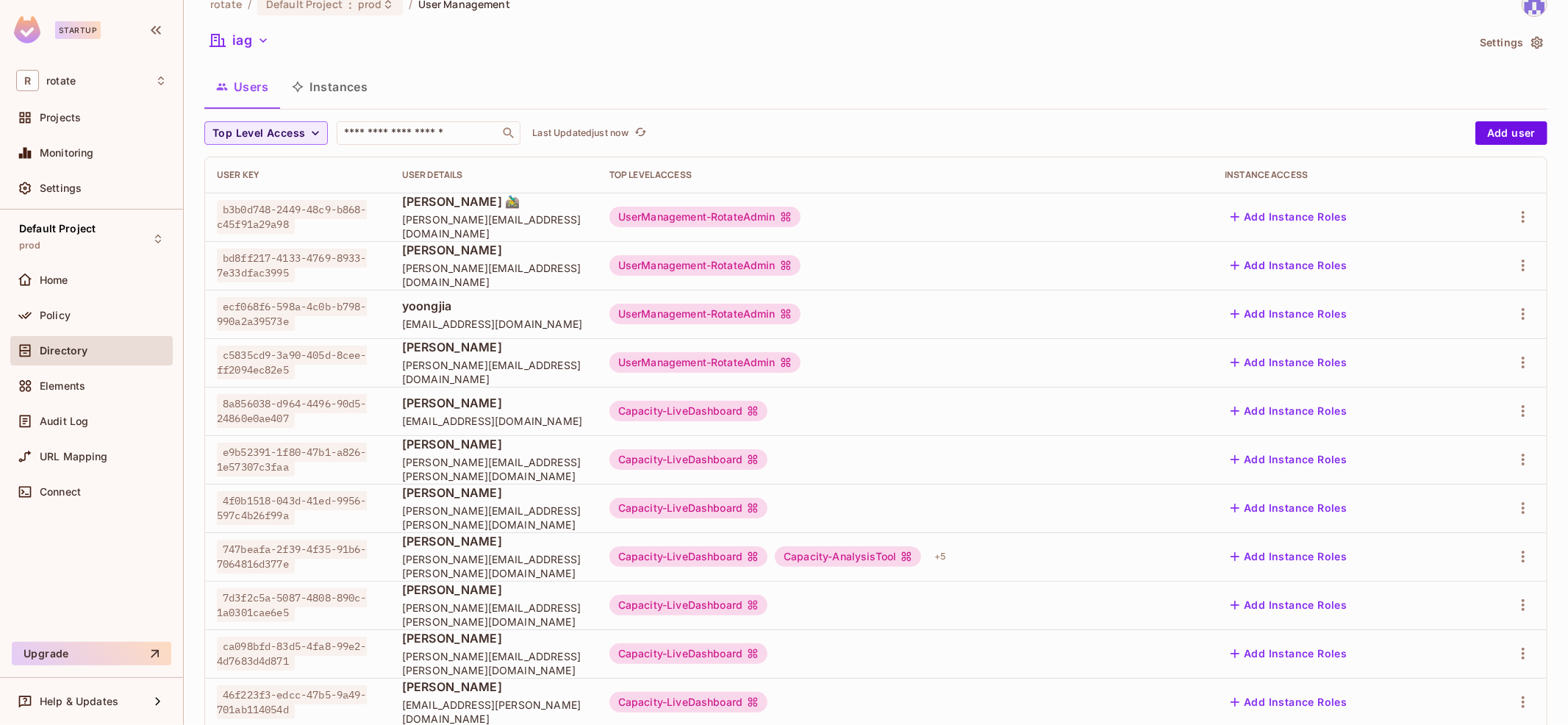
scroll to position [0, 0]
